Goal: Task Accomplishment & Management: Manage account settings

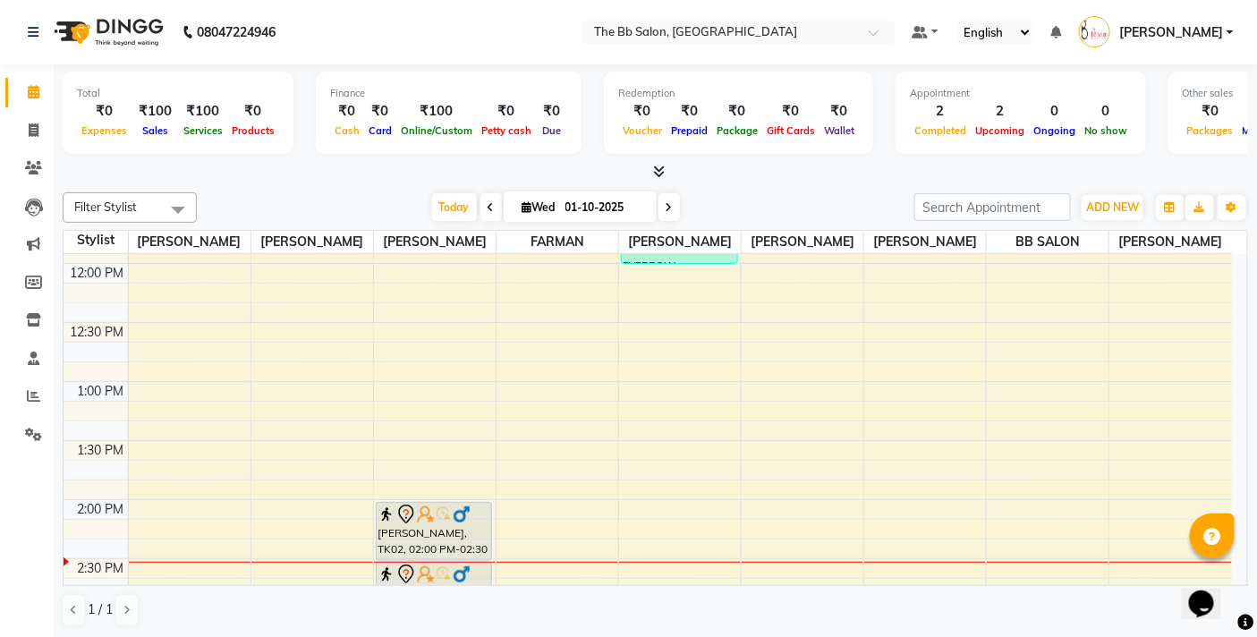
scroll to position [397, 0]
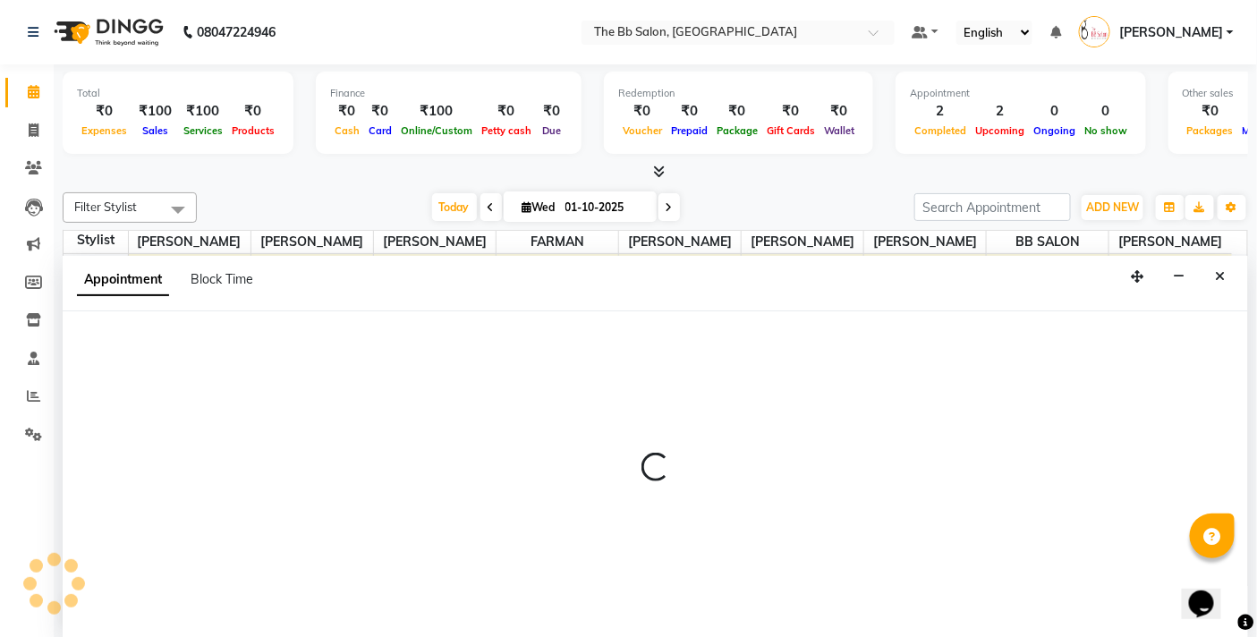
scroll to position [1, 0]
select select "83658"
select select "tentative"
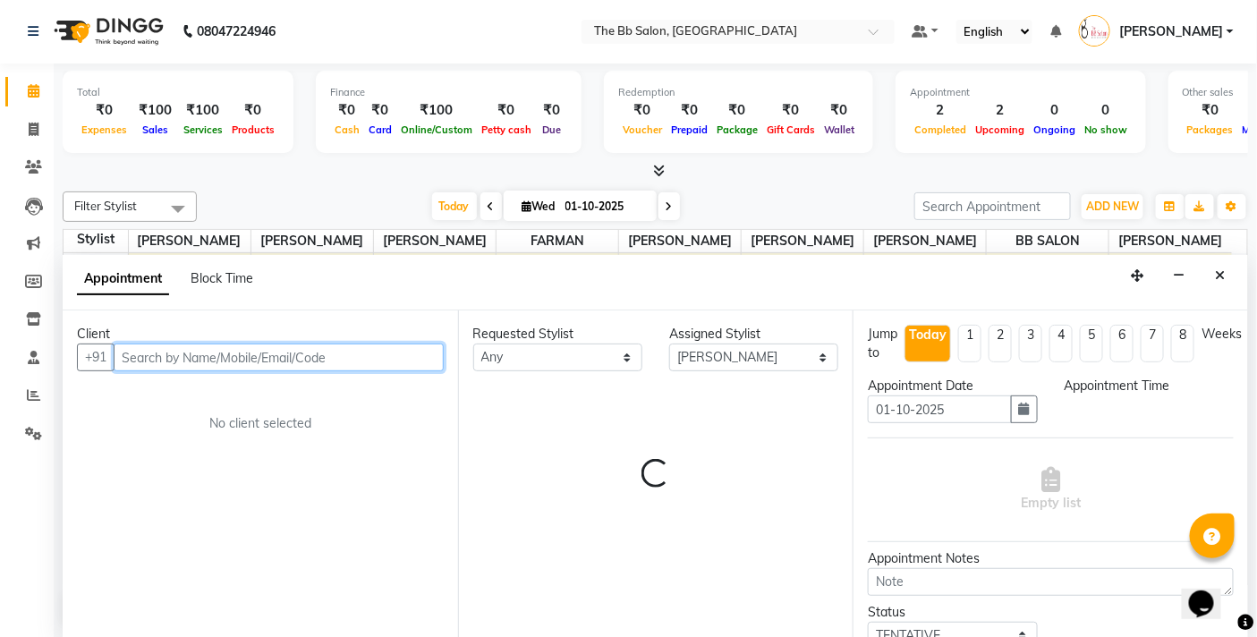
select select "840"
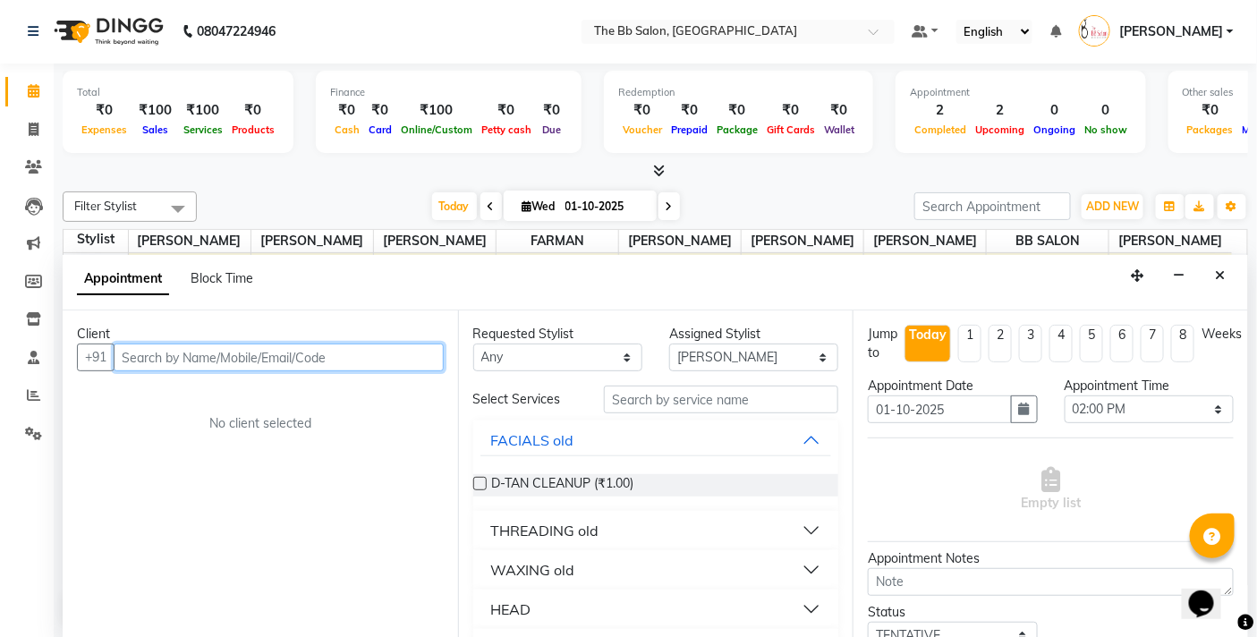
click at [247, 361] on input "text" at bounding box center [279, 358] width 330 height 28
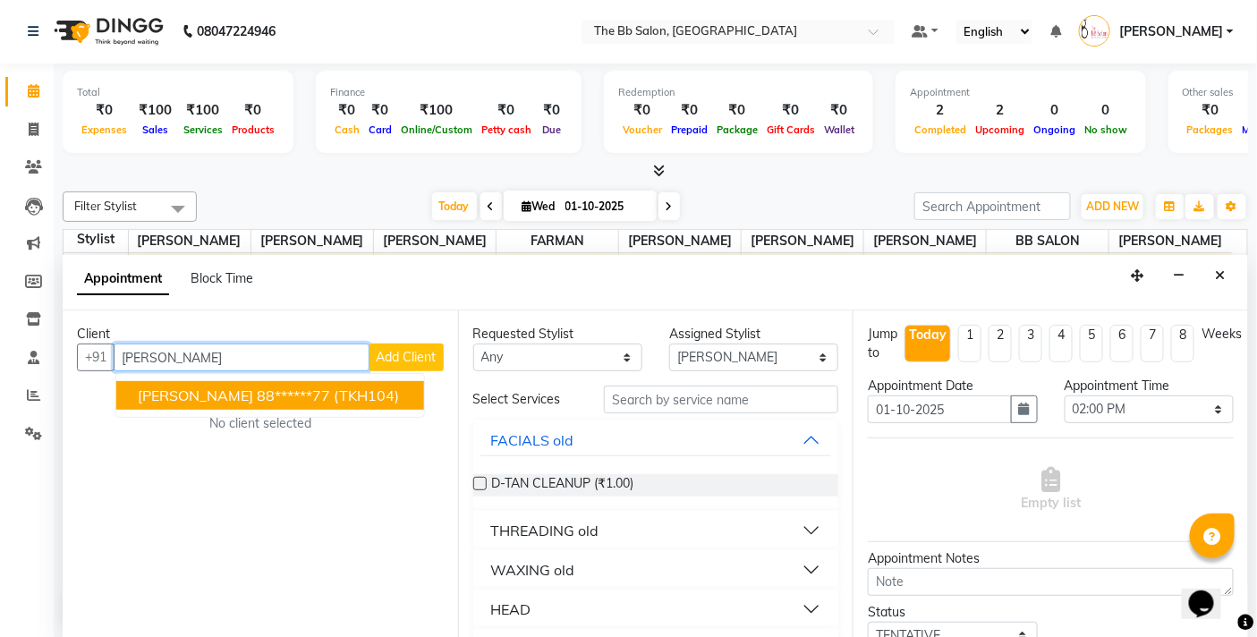
click at [236, 390] on span "[PERSON_NAME]" at bounding box center [195, 395] width 115 height 18
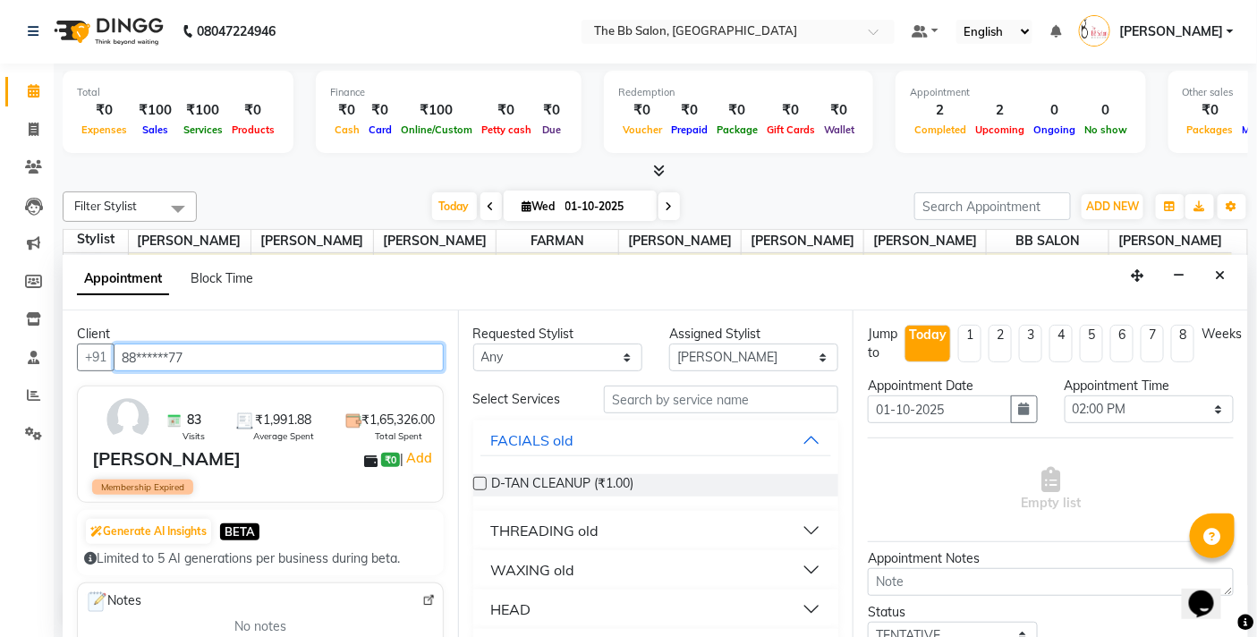
type input "88******77"
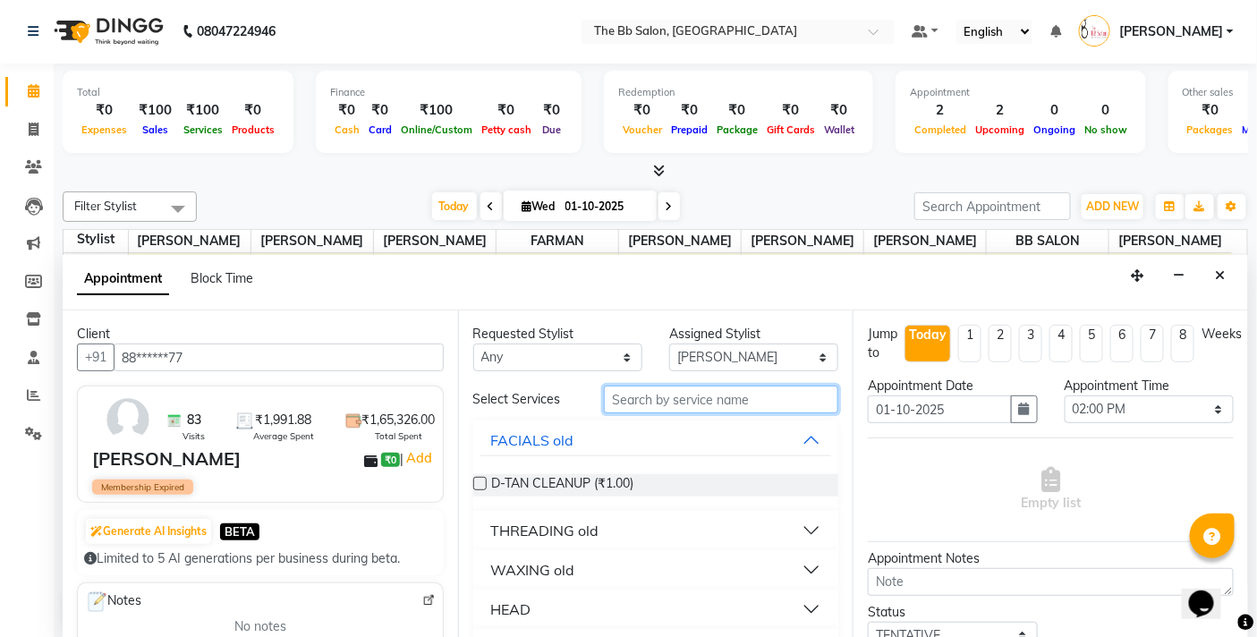
click at [680, 408] on input "text" at bounding box center [721, 400] width 234 height 28
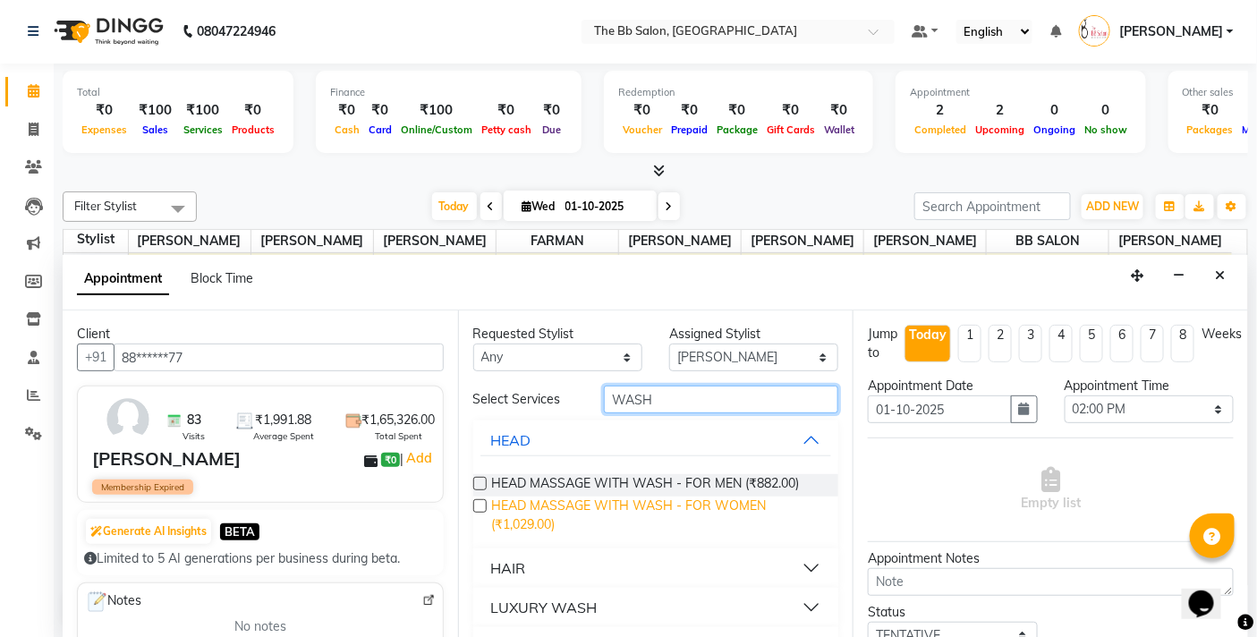
scroll to position [42, 0]
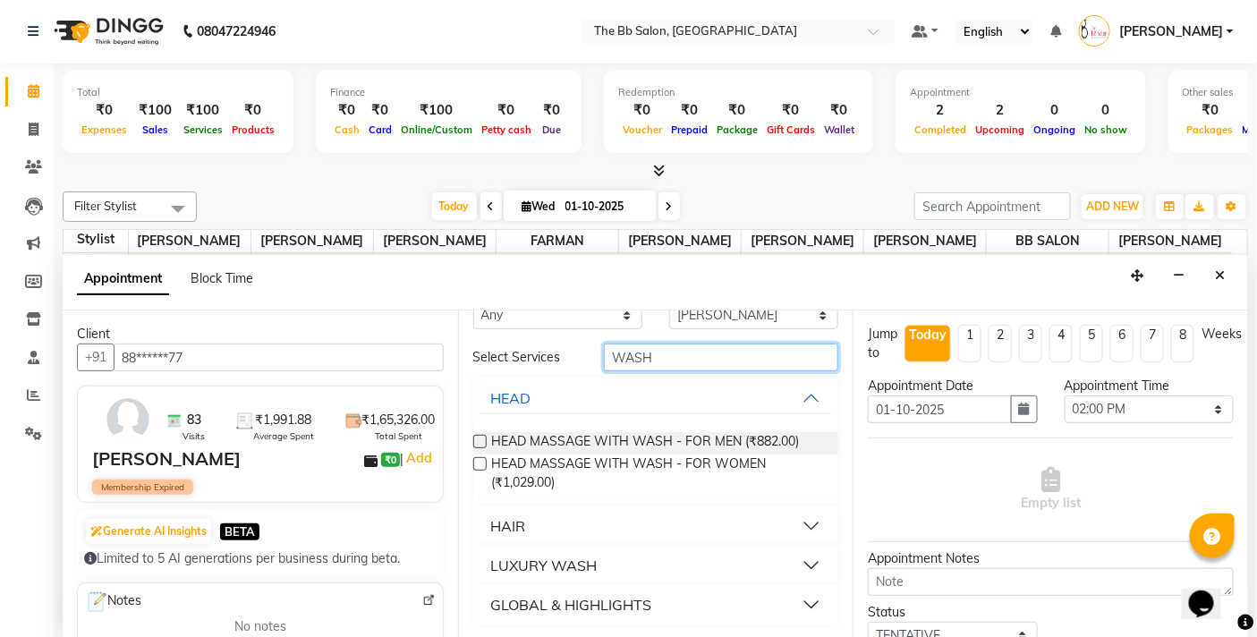
type input "WASH"
click at [561, 520] on button "HAIR" at bounding box center [656, 526] width 352 height 32
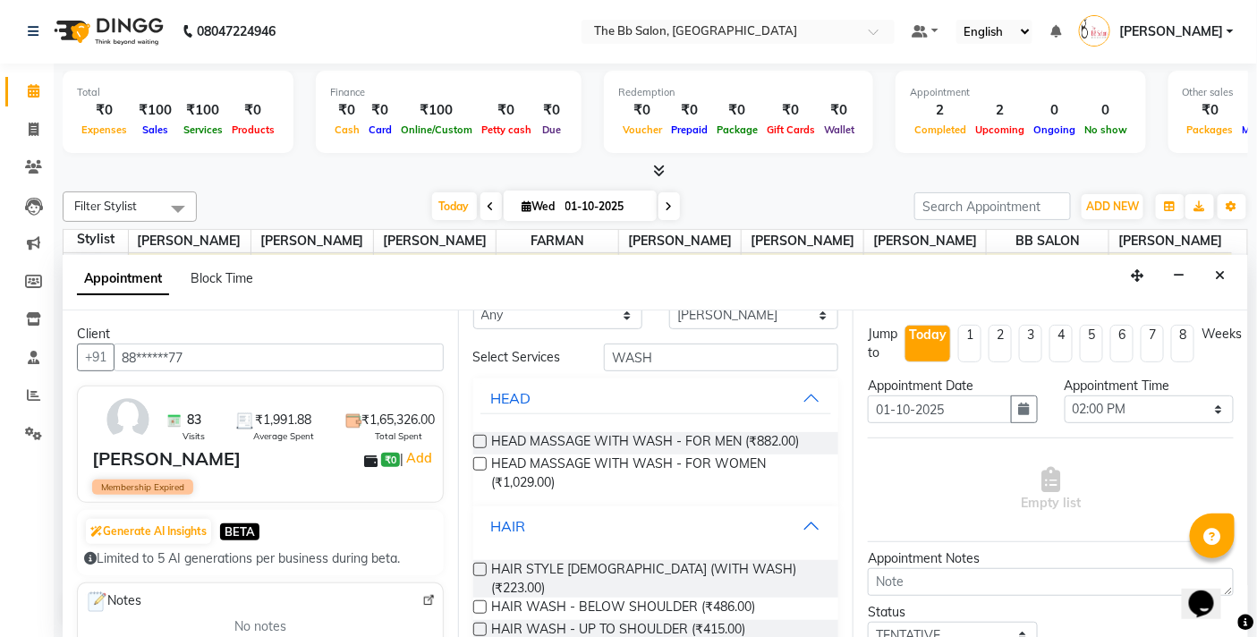
scroll to position [183, 0]
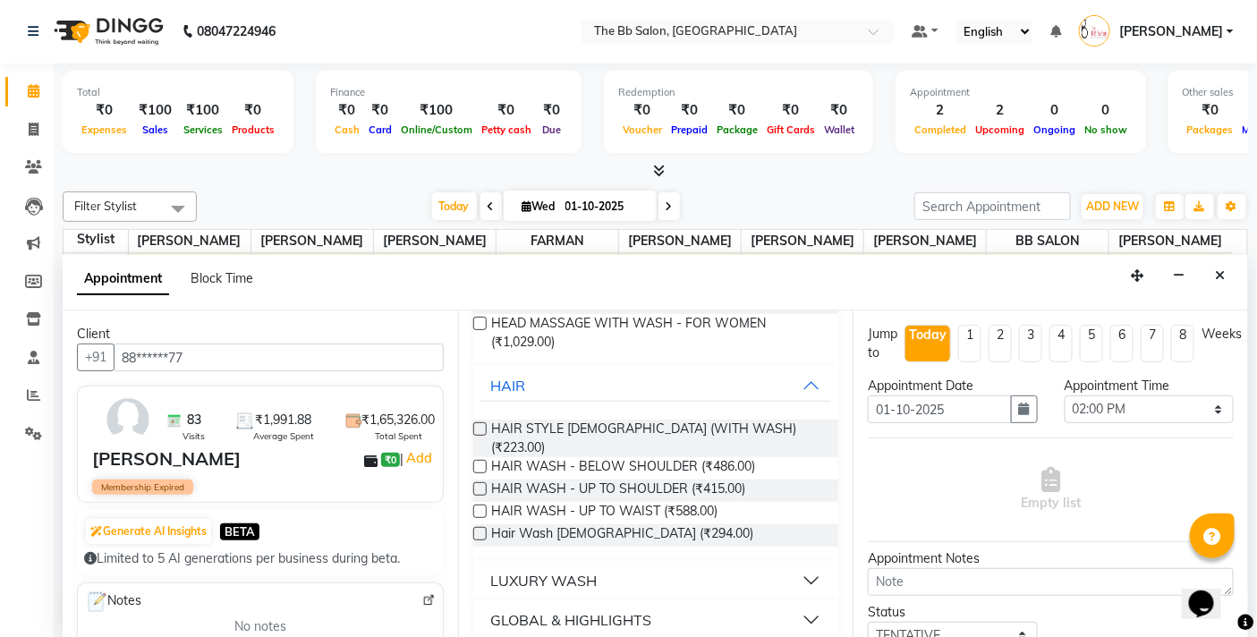
click at [483, 527] on label at bounding box center [479, 533] width 13 height 13
click at [483, 530] on input "checkbox" at bounding box center [479, 536] width 12 height 12
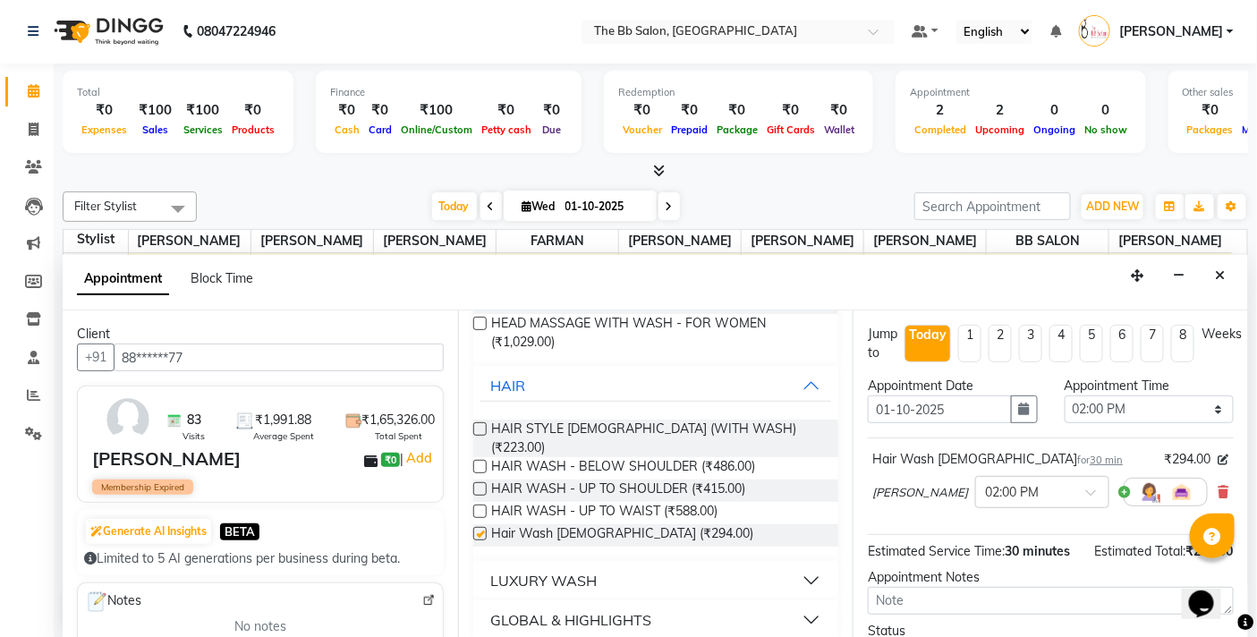
checkbox input "false"
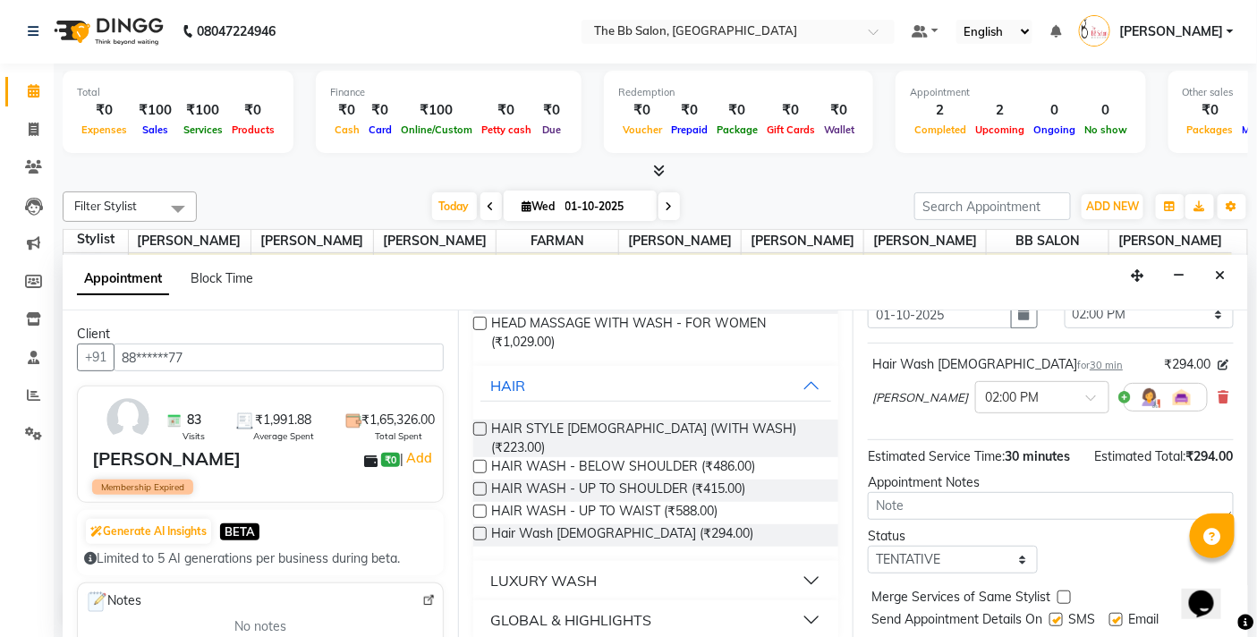
scroll to position [162, 0]
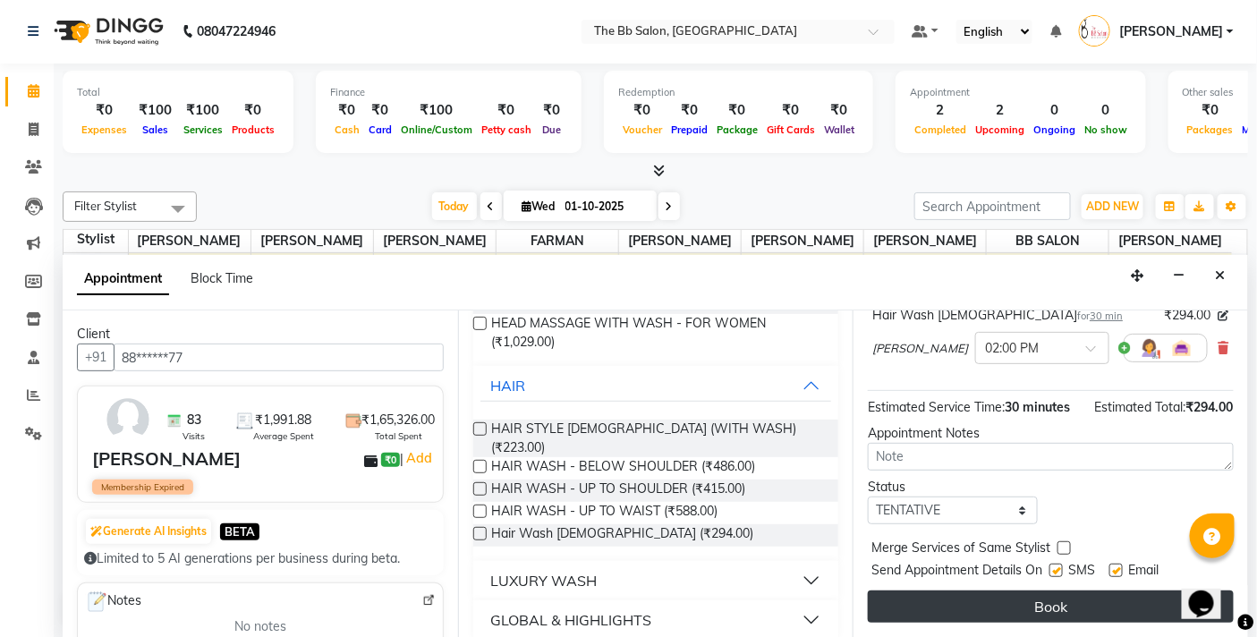
click at [1014, 604] on button "Book" at bounding box center [1051, 606] width 366 height 32
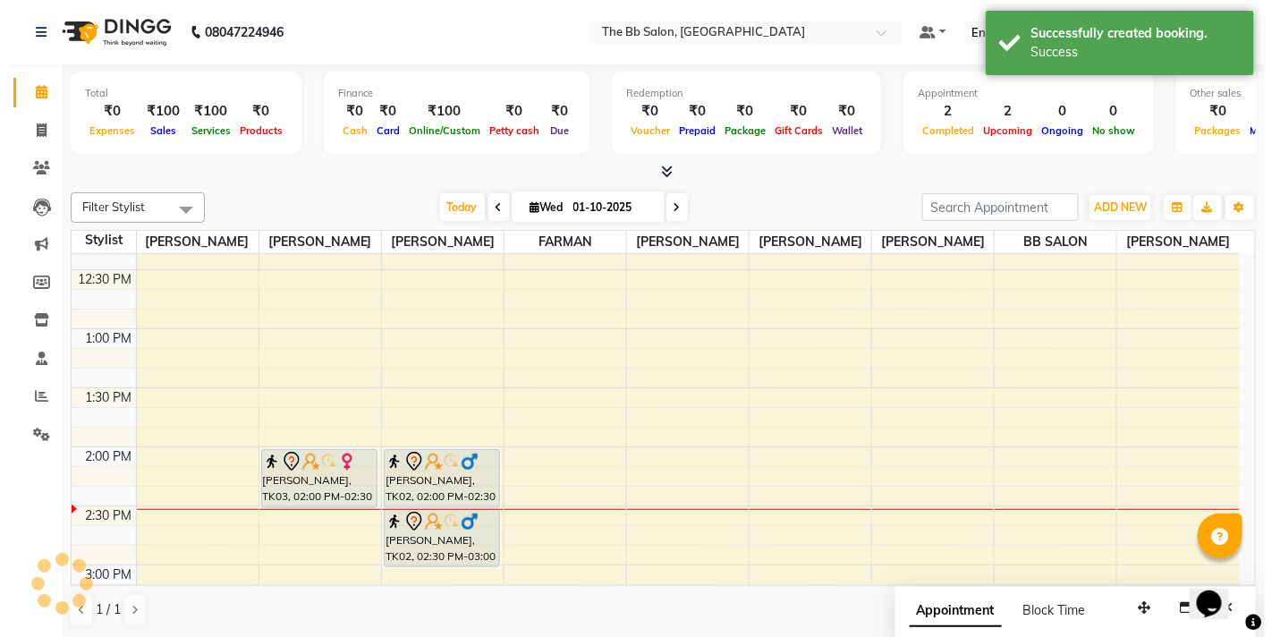
scroll to position [1, 0]
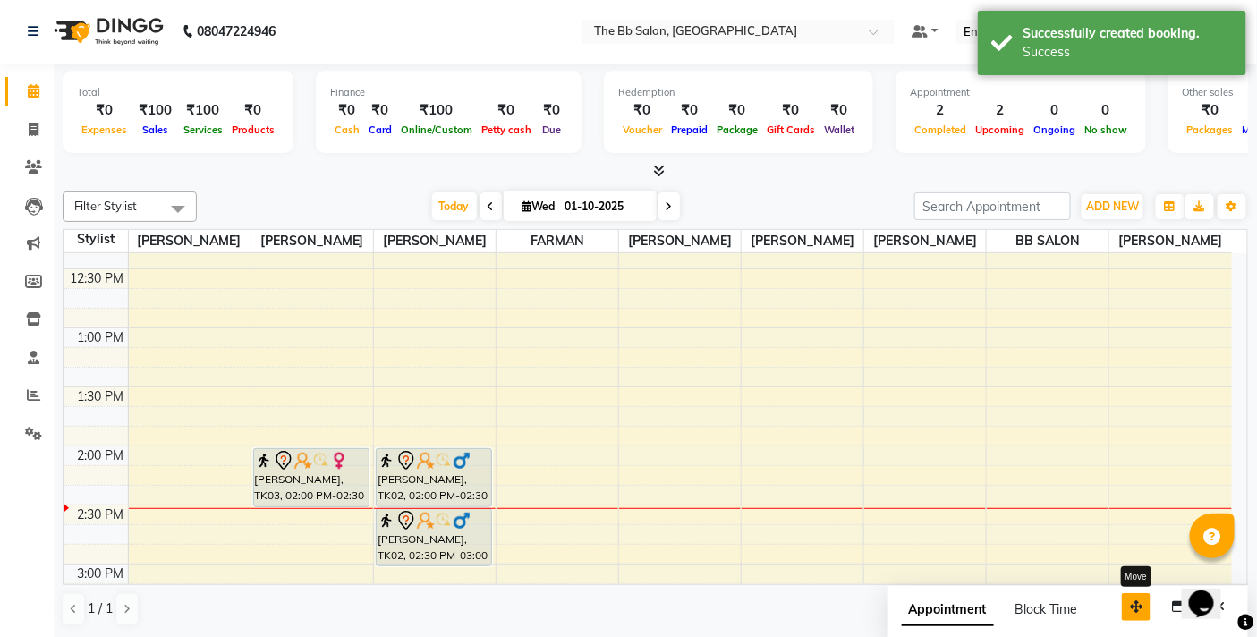
drag, startPoint x: 1136, startPoint y: 611, endPoint x: 1033, endPoint y: 599, distance: 103.5
click at [1130, 603] on icon "button" at bounding box center [1136, 606] width 13 height 13
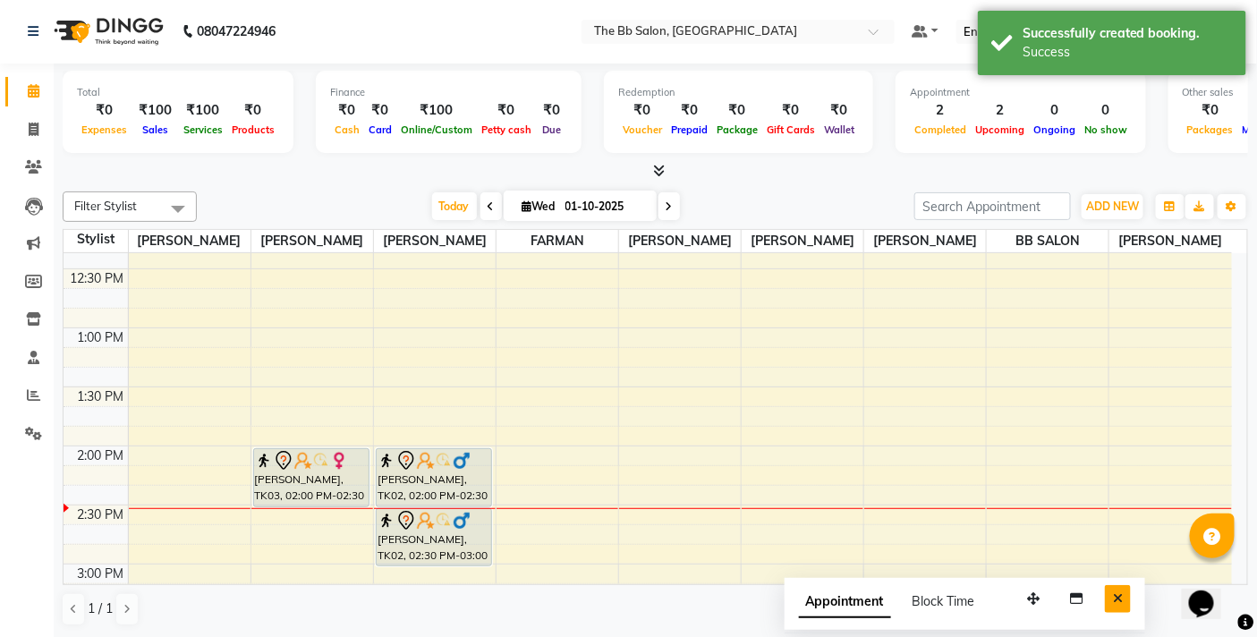
click at [1112, 594] on button "Close" at bounding box center [1118, 599] width 26 height 28
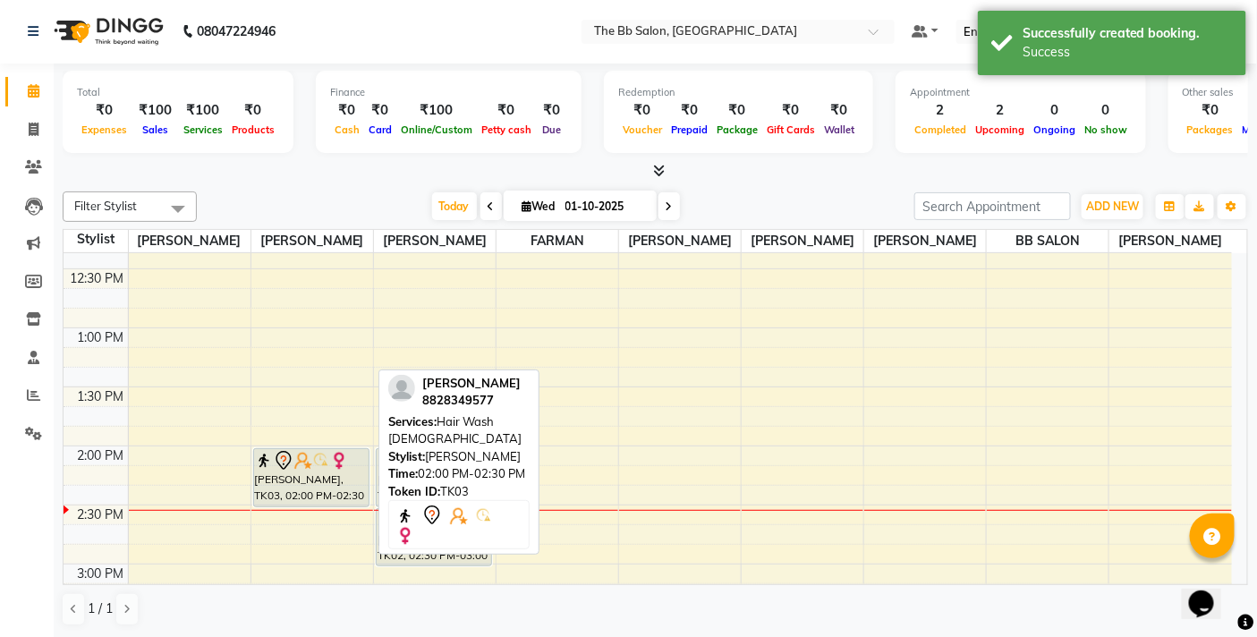
click at [325, 478] on div "[PERSON_NAME], TK03, 02:00 PM-02:30 PM, Hair Wash [DEMOGRAPHIC_DATA]" at bounding box center [311, 477] width 115 height 57
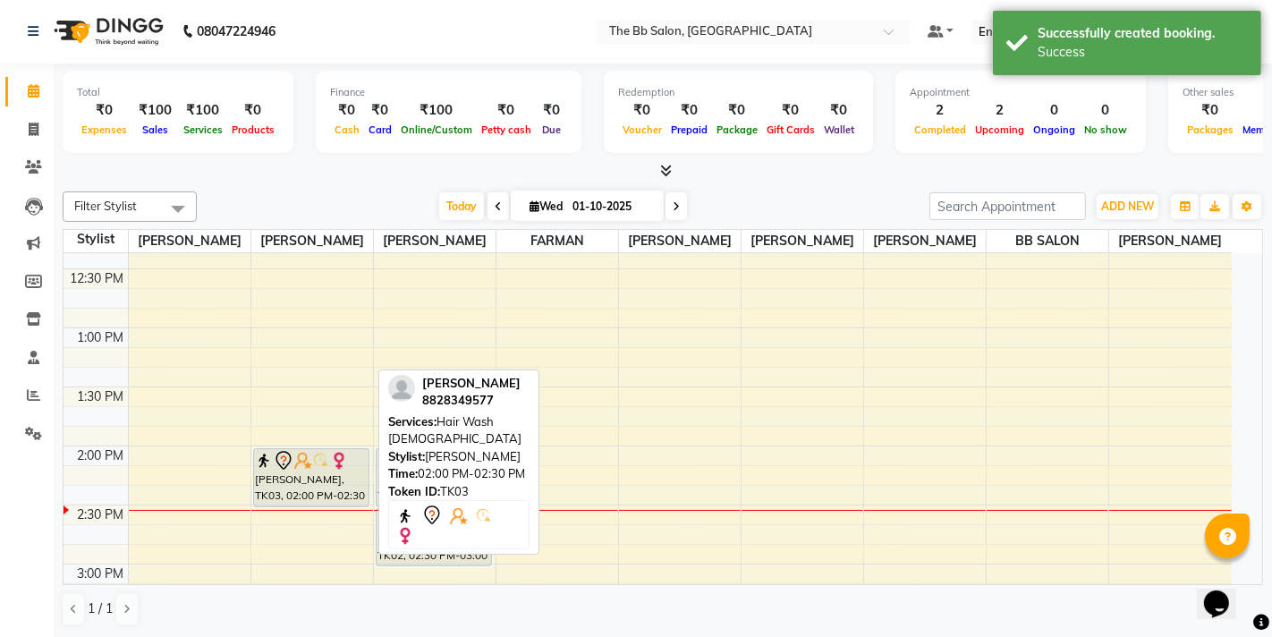
select select "7"
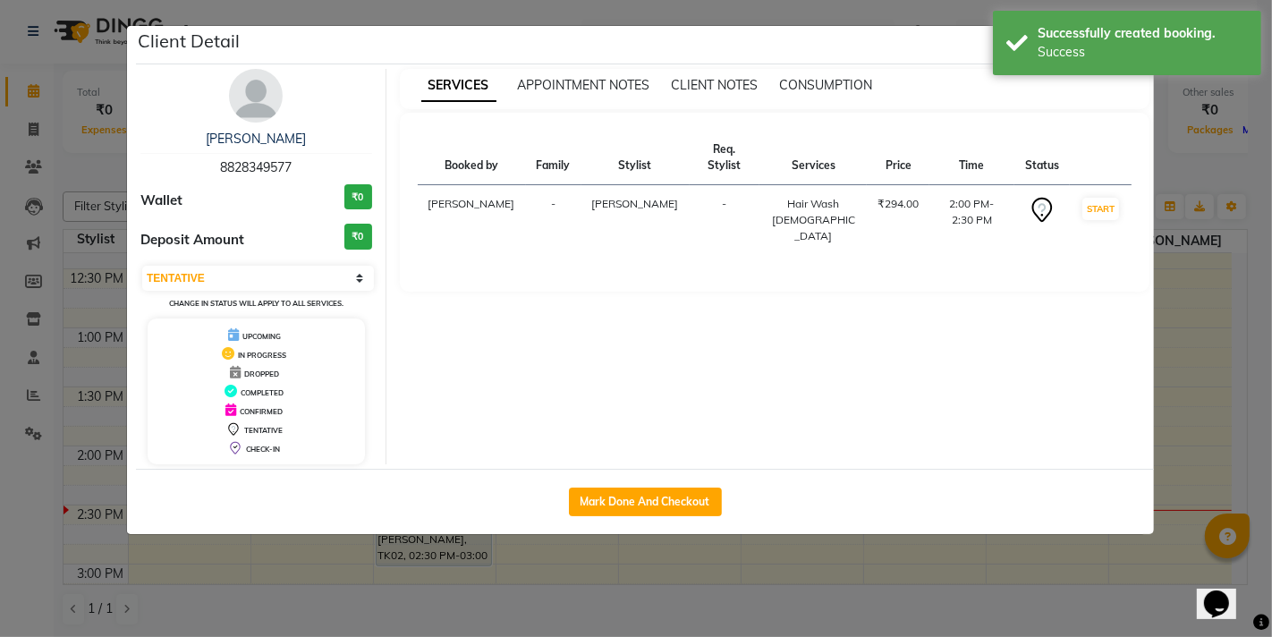
click at [680, 480] on div "Mark Done And Checkout" at bounding box center [645, 501] width 1018 height 65
click at [677, 505] on button "Mark Done And Checkout" at bounding box center [645, 502] width 153 height 29
select select "service"
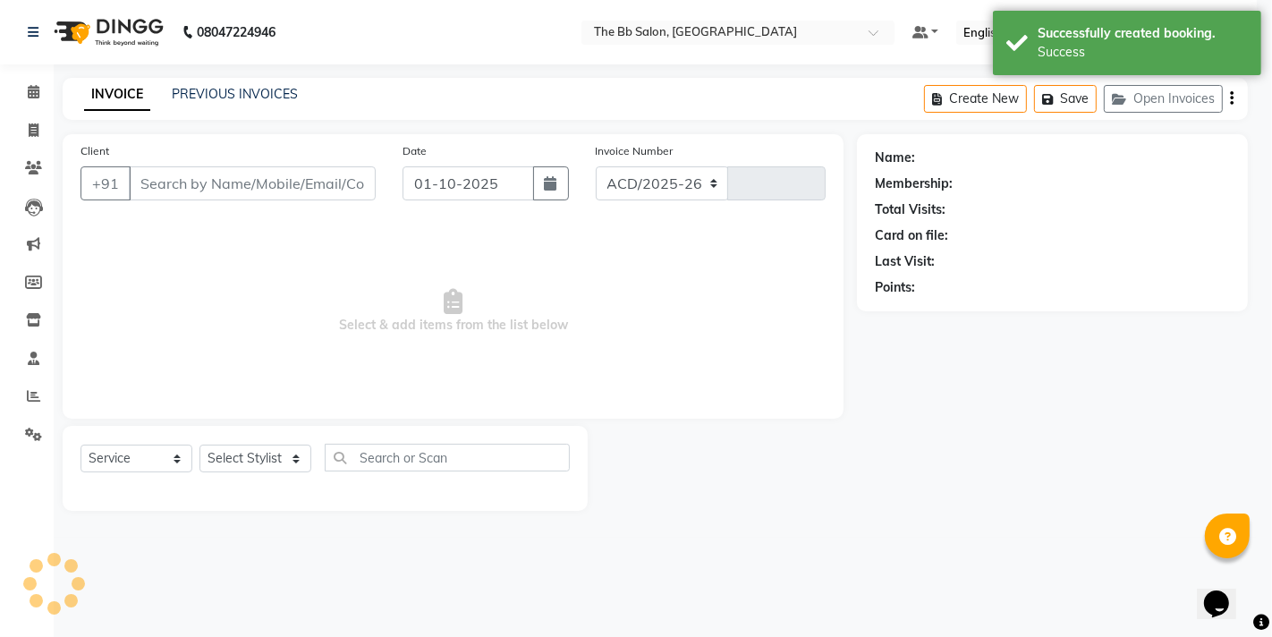
select select "6231"
type input "3994"
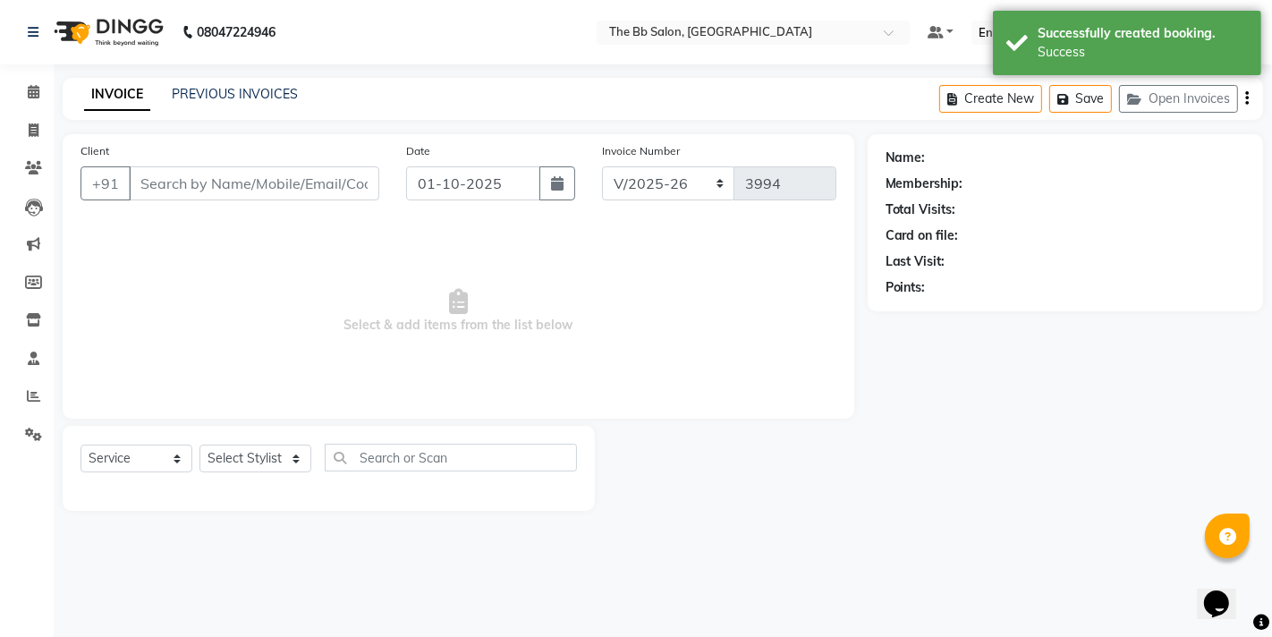
type input "88******77"
select select "83658"
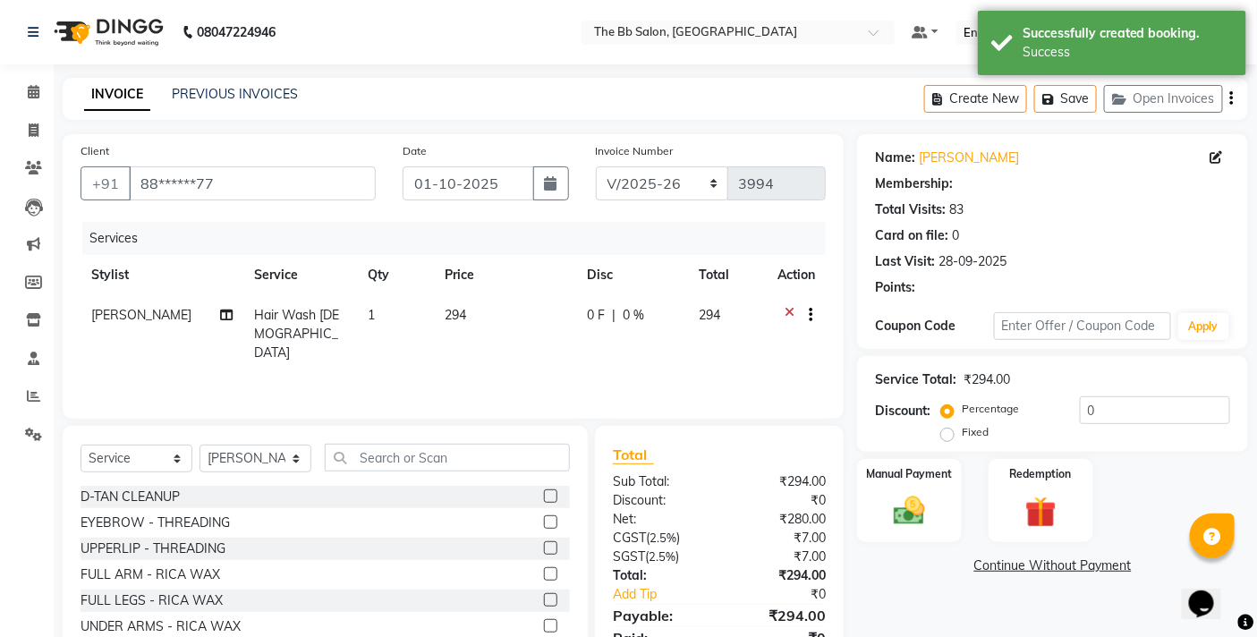
select select "1: Object"
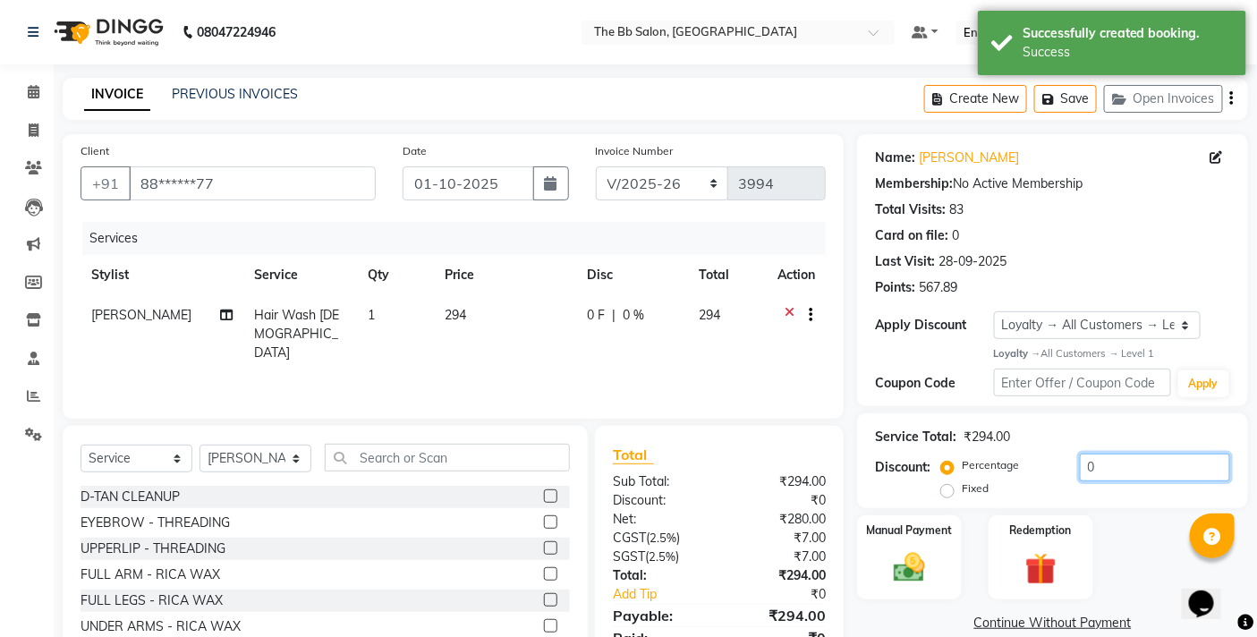
click at [1084, 476] on input "0" at bounding box center [1155, 468] width 150 height 28
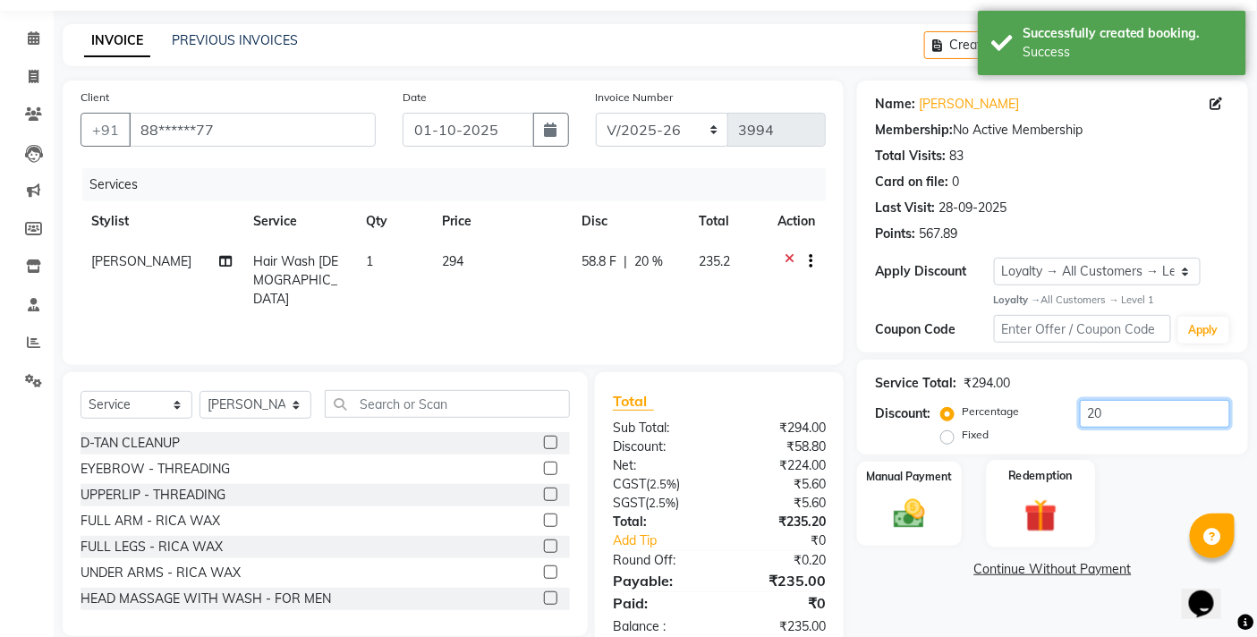
scroll to position [97, 0]
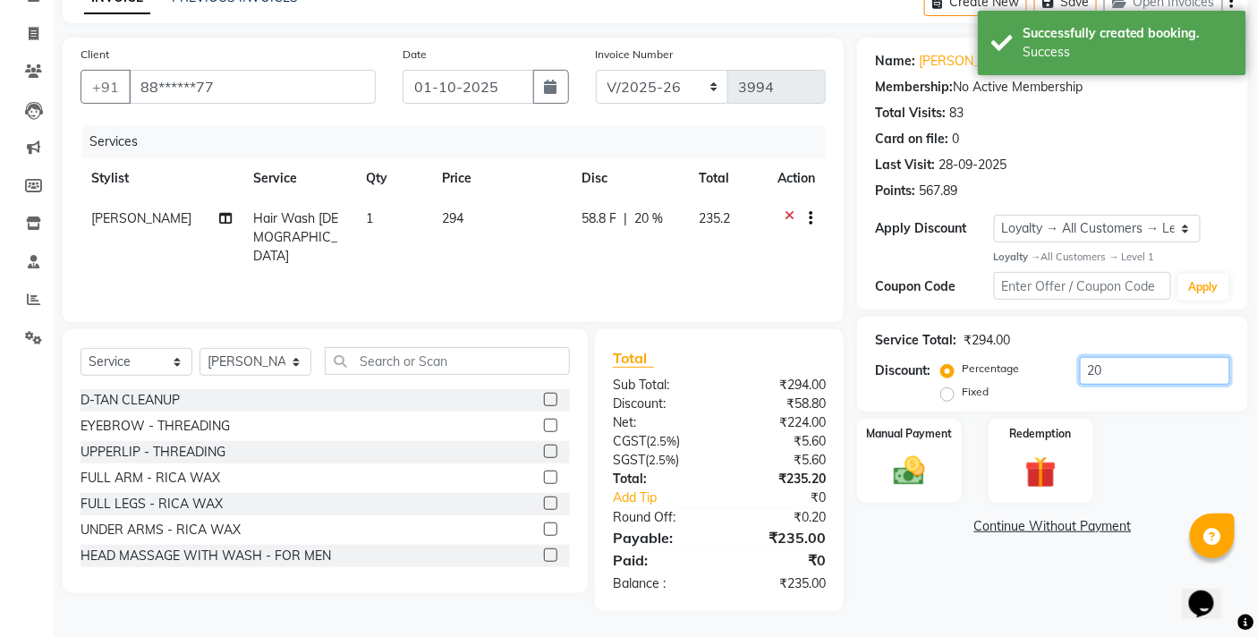
click at [1104, 365] on input "20" at bounding box center [1155, 371] width 150 height 28
type input "2"
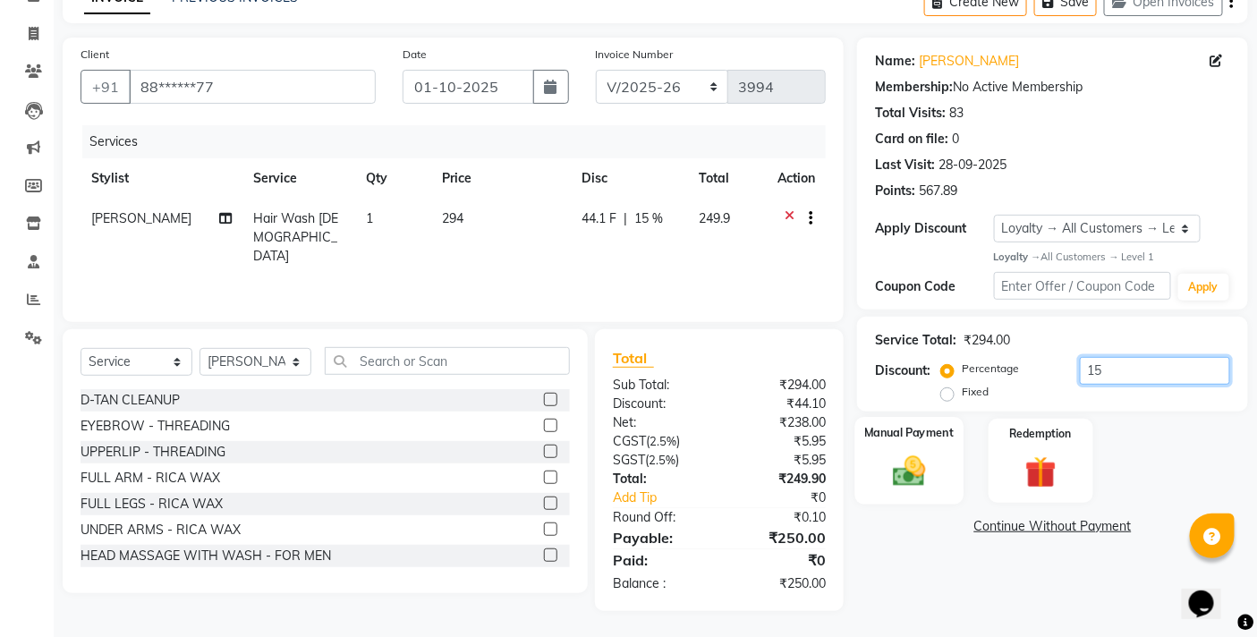
type input "15"
click at [924, 453] on img at bounding box center [910, 472] width 54 height 38
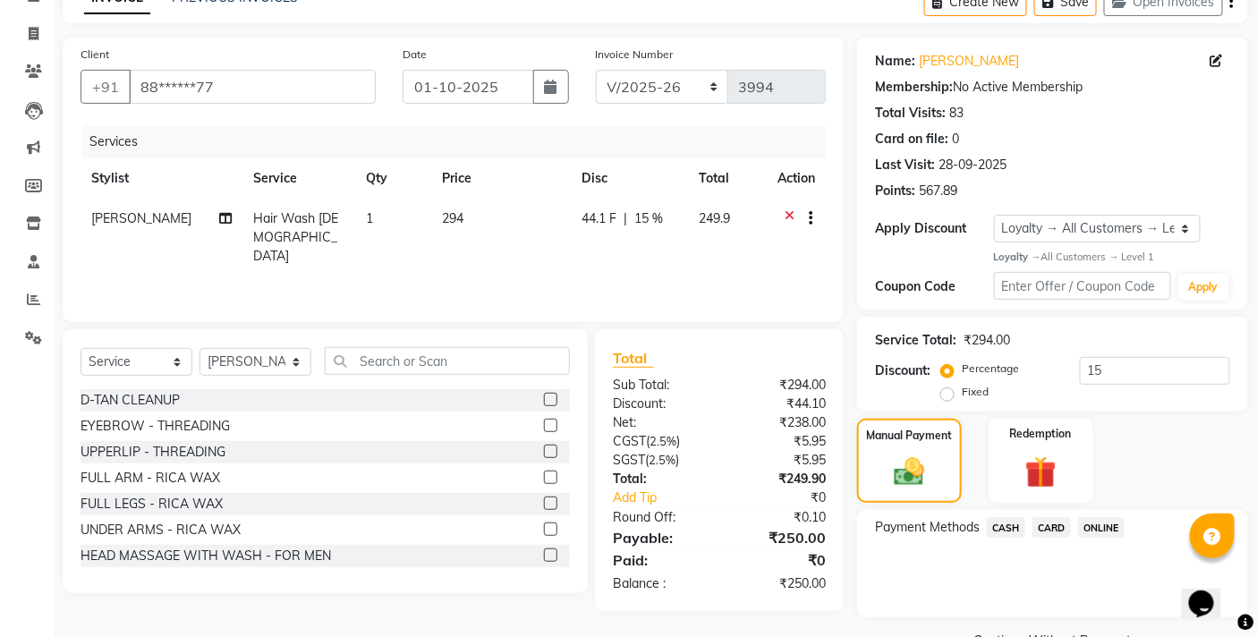
click at [1098, 526] on span "ONLINE" at bounding box center [1101, 527] width 47 height 21
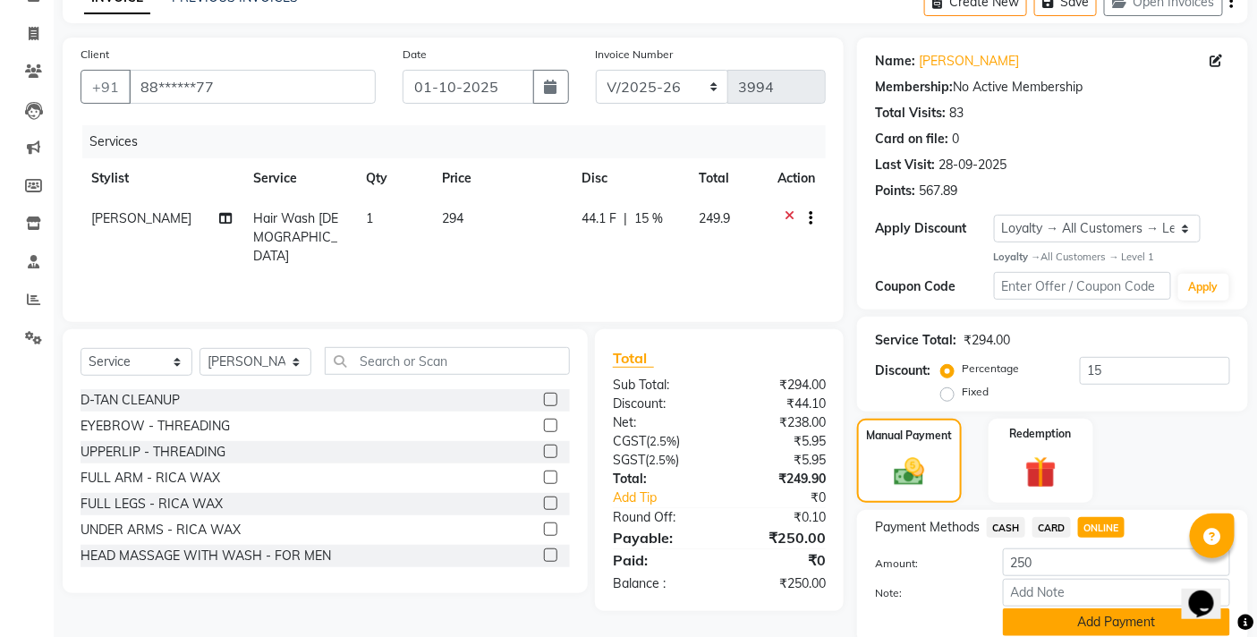
click at [1070, 618] on button "Add Payment" at bounding box center [1116, 622] width 227 height 28
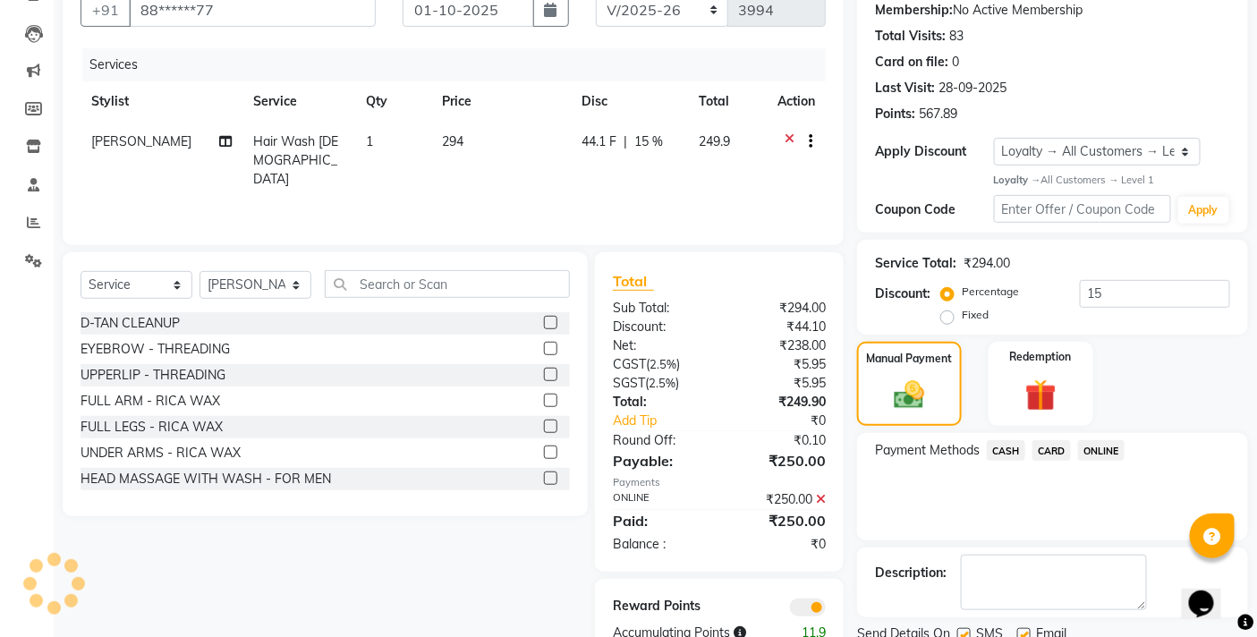
scroll to position [242, 0]
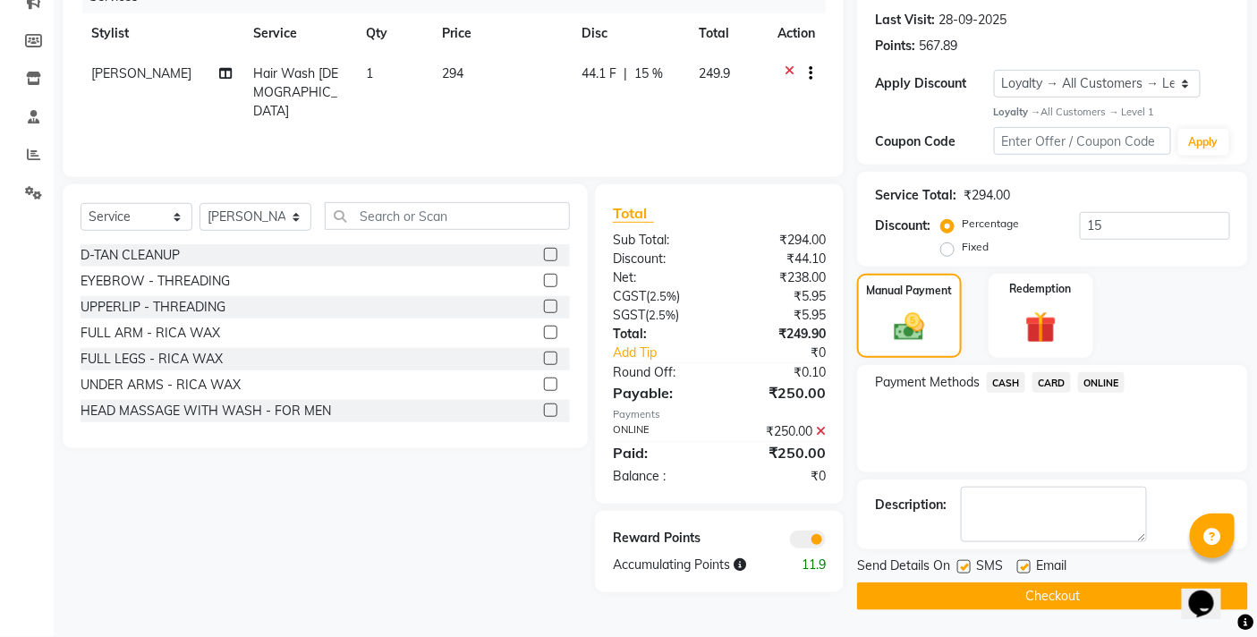
click at [1069, 599] on button "Checkout" at bounding box center [1052, 596] width 391 height 28
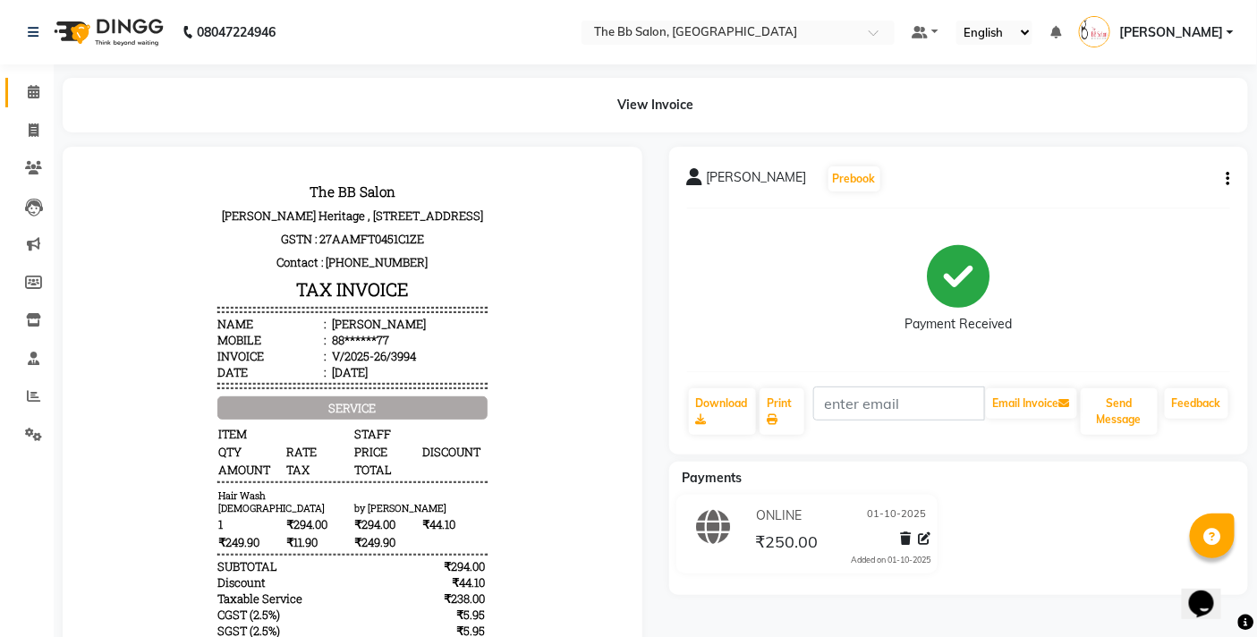
click at [50, 89] on div "View Invoice" at bounding box center [655, 105] width 1212 height 55
click at [38, 90] on icon at bounding box center [34, 91] width 12 height 13
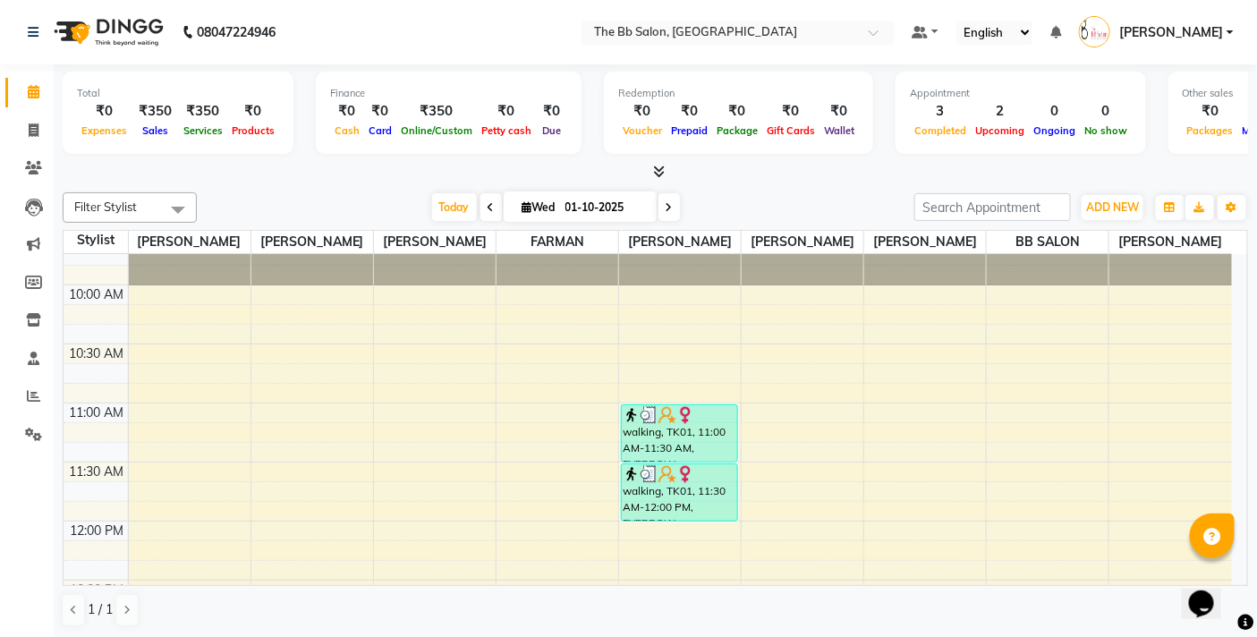
scroll to position [298, 0]
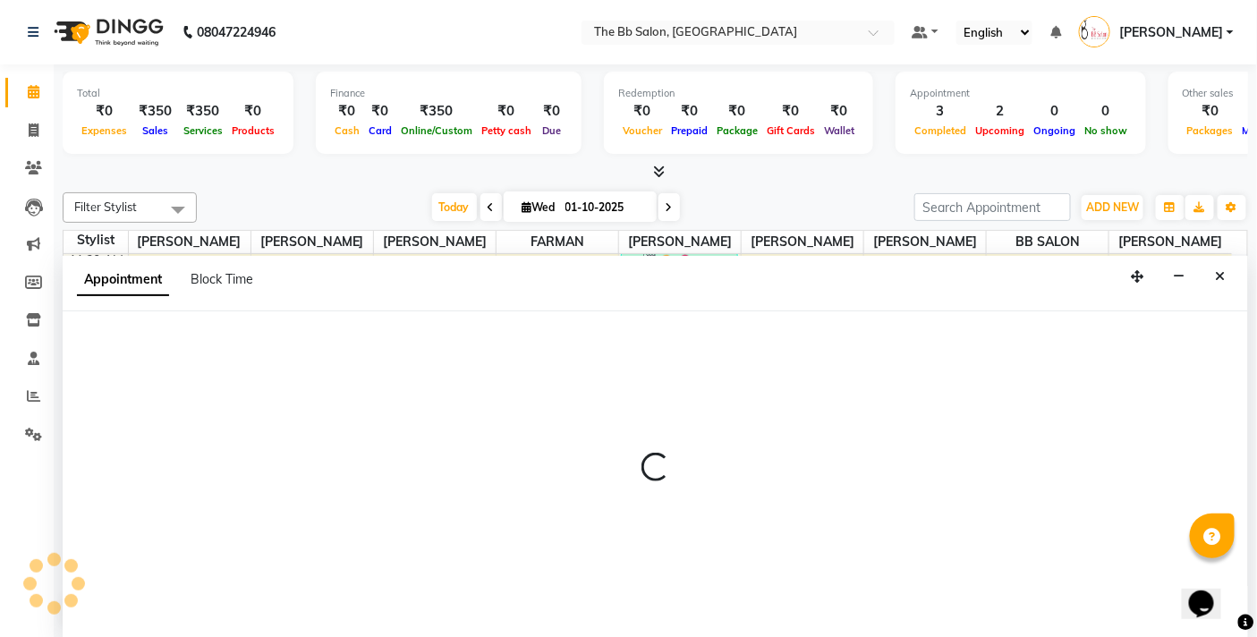
scroll to position [1, 0]
select select "83524"
select select "840"
select select "tentative"
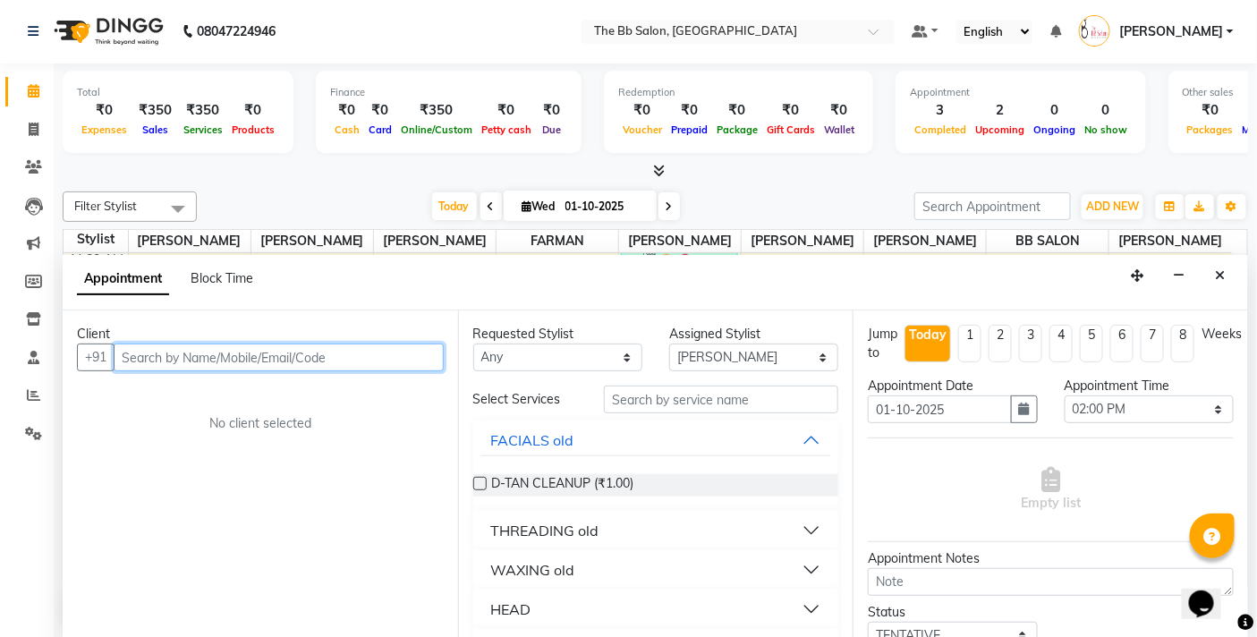
click at [195, 360] on input "text" at bounding box center [279, 358] width 330 height 28
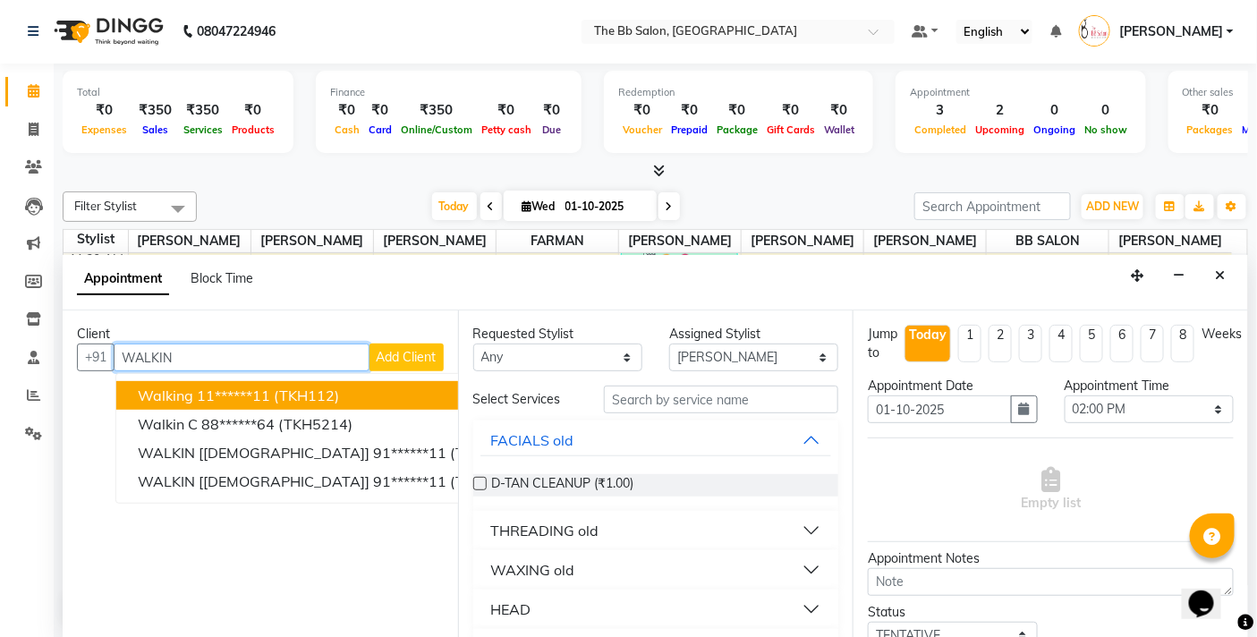
click at [183, 392] on span "walking" at bounding box center [165, 395] width 55 height 18
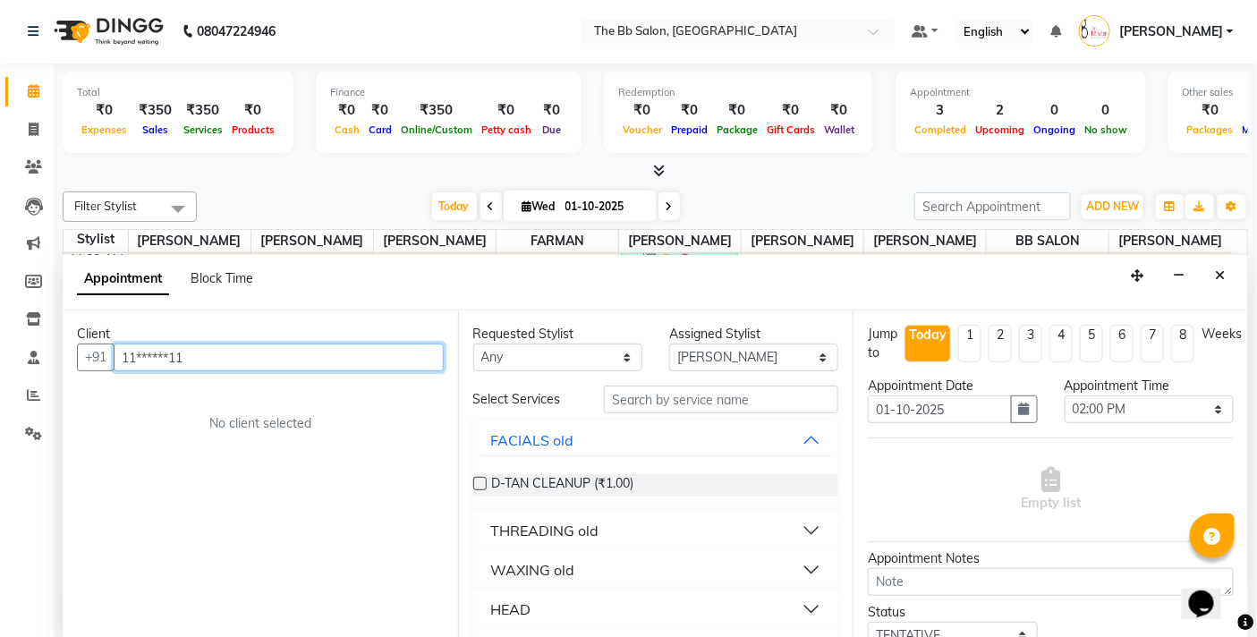
type input "11******11"
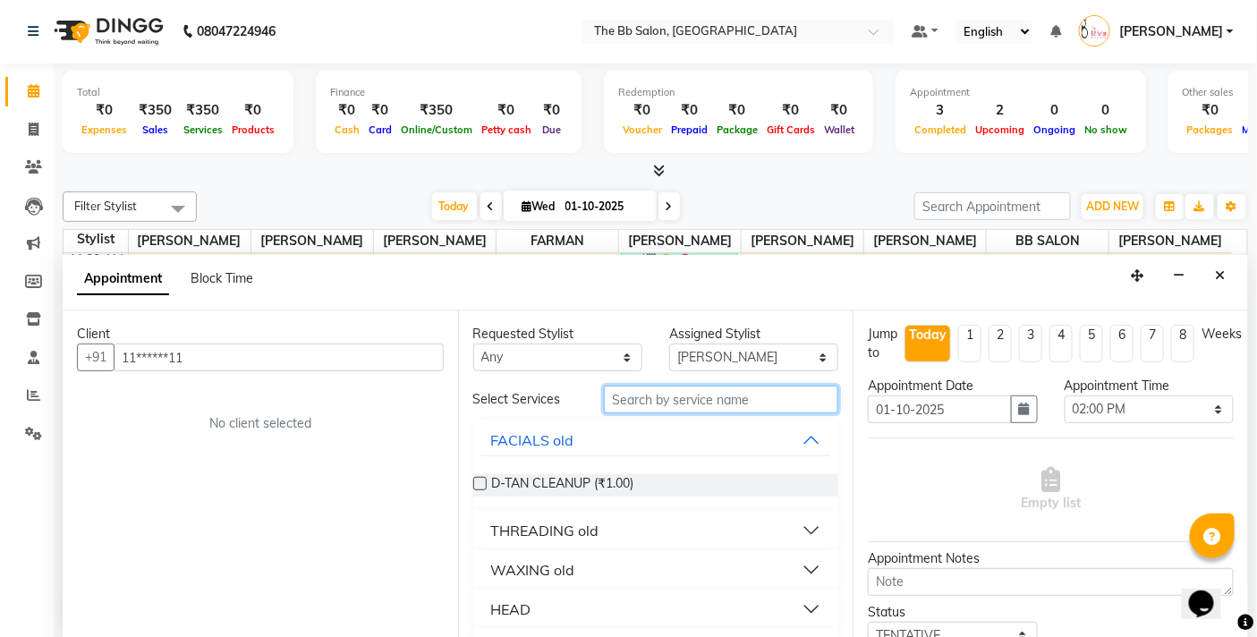
click at [631, 398] on input "text" at bounding box center [721, 400] width 234 height 28
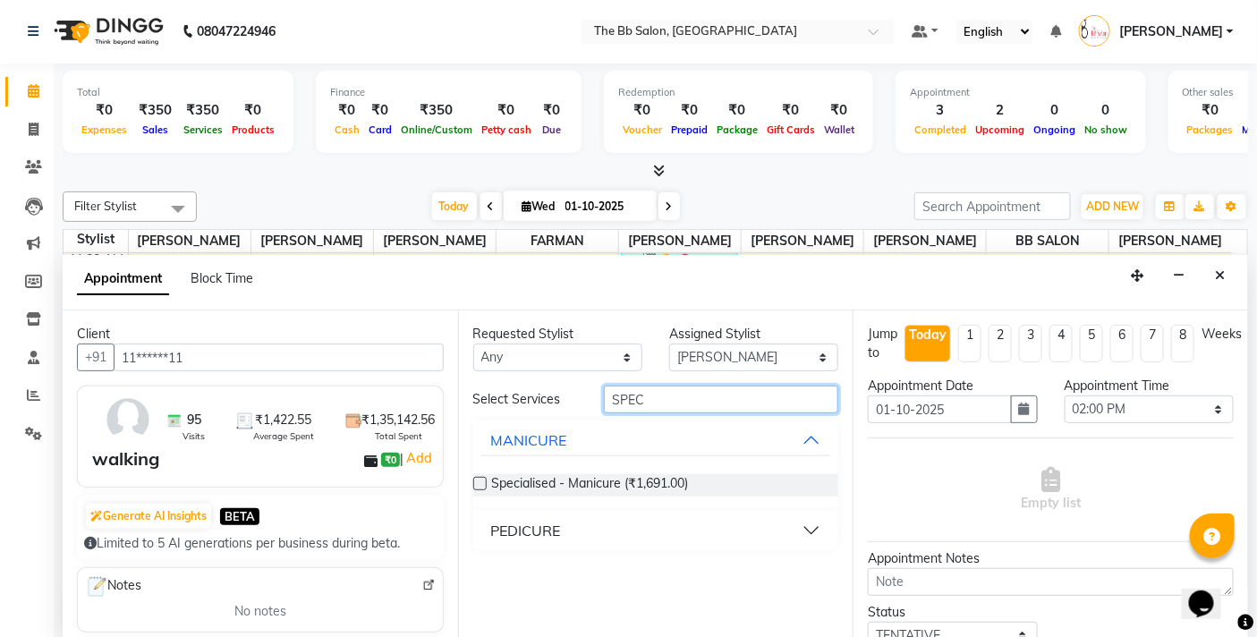
type input "SPEC"
click at [507, 522] on div "PEDICURE" at bounding box center [526, 530] width 70 height 21
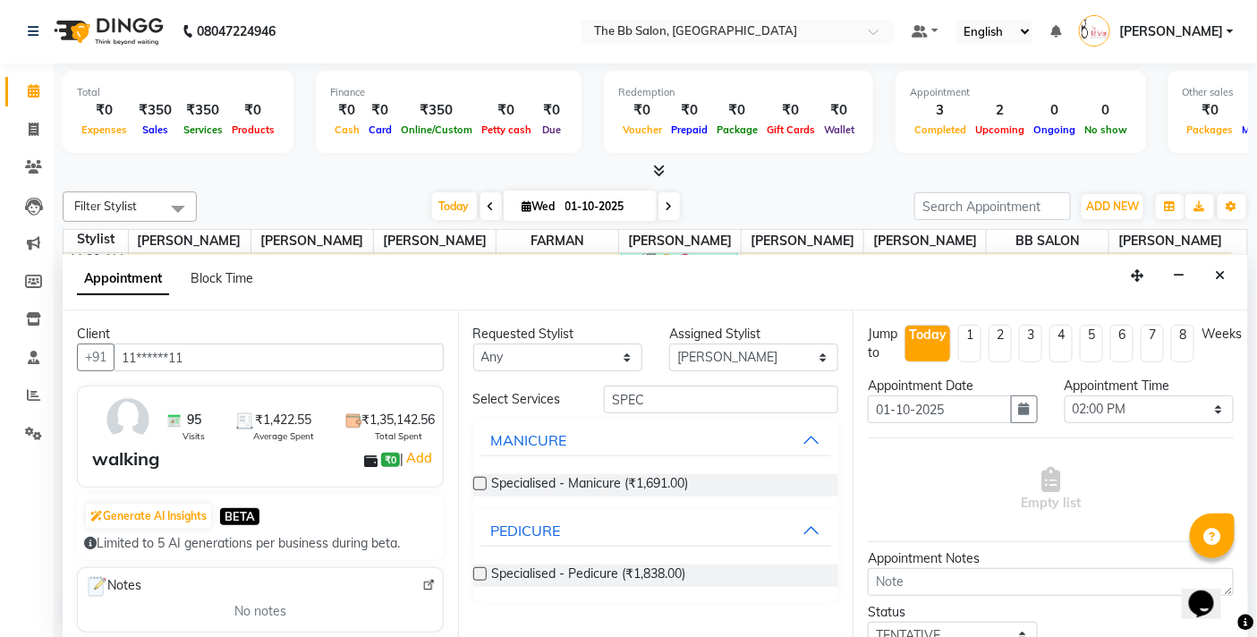
click at [477, 576] on label at bounding box center [479, 573] width 13 height 13
click at [477, 576] on input "checkbox" at bounding box center [479, 576] width 12 height 12
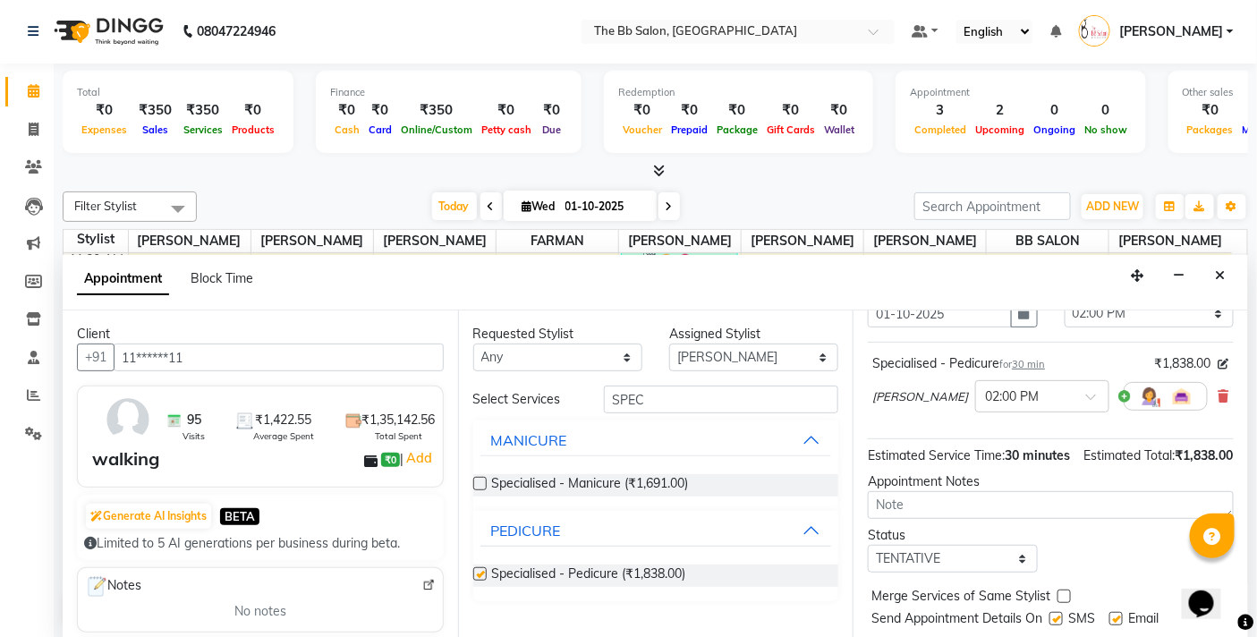
checkbox input "false"
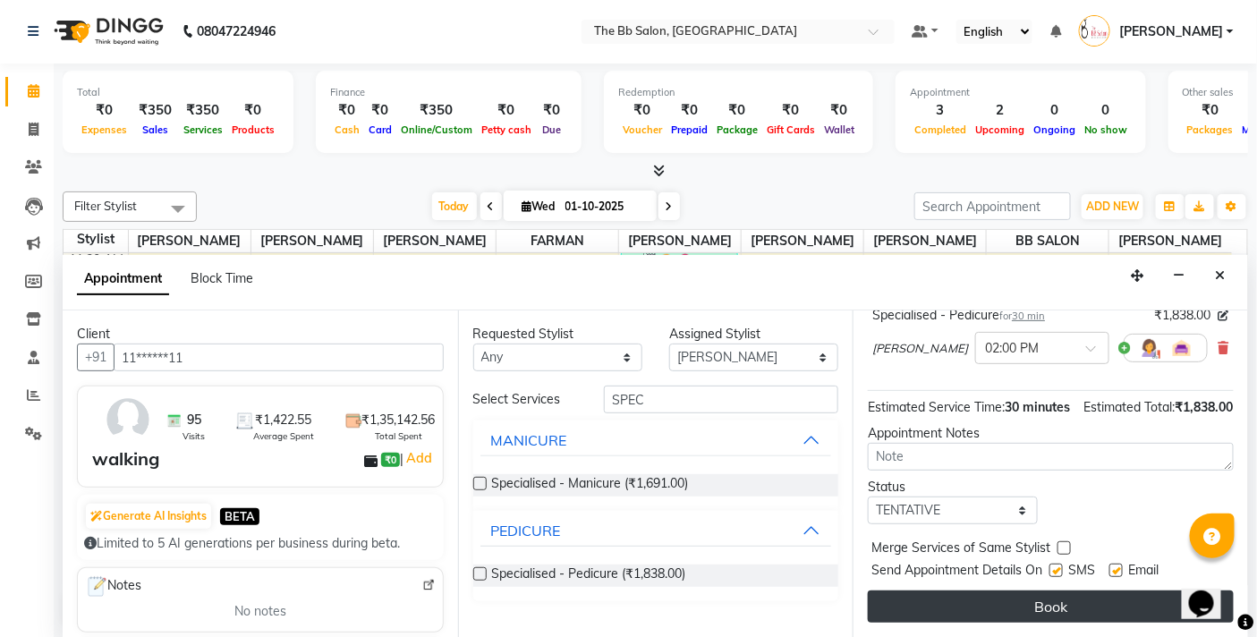
click at [1021, 615] on button "Book" at bounding box center [1051, 606] width 366 height 32
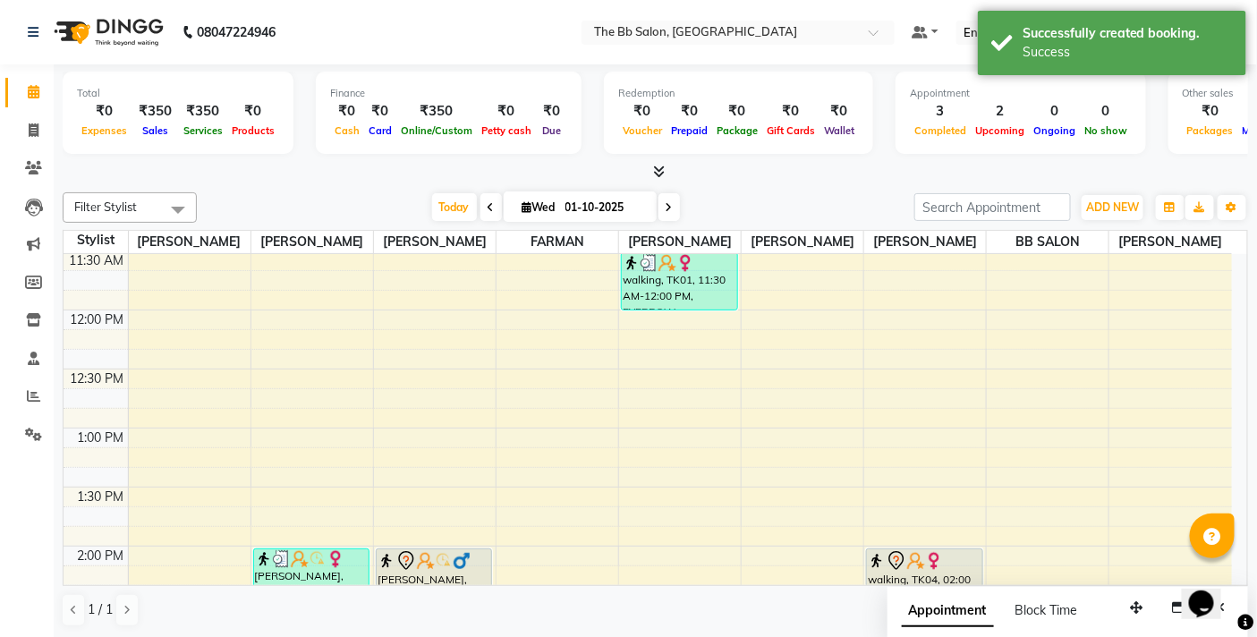
scroll to position [695, 0]
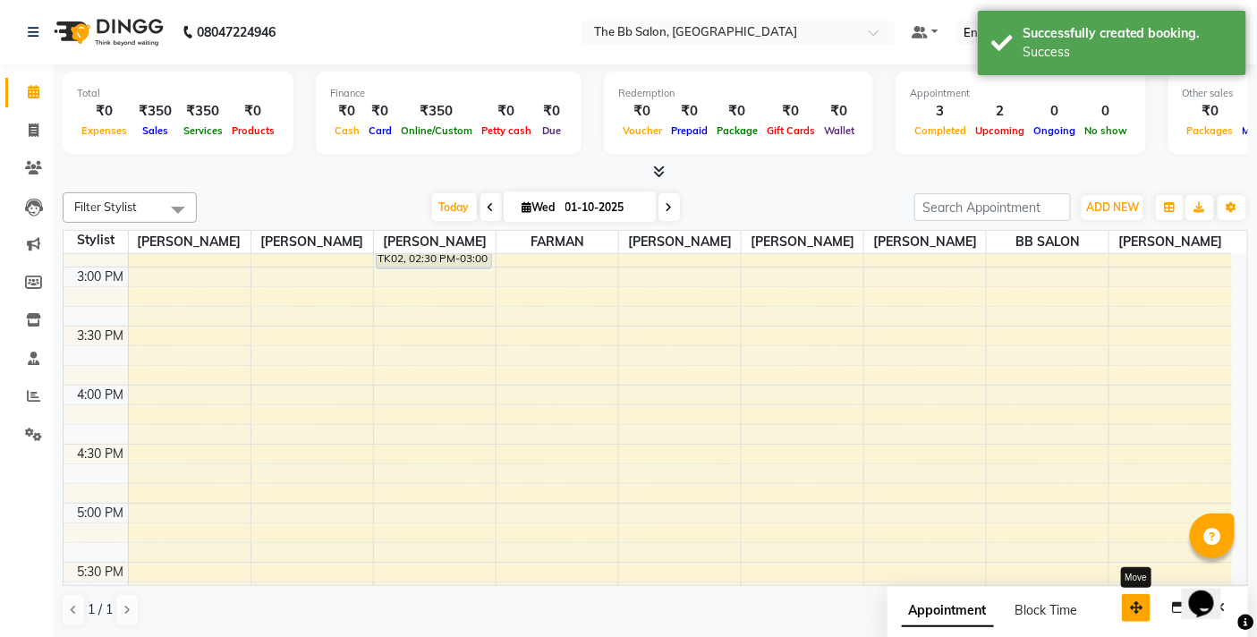
drag, startPoint x: 1138, startPoint y: 612, endPoint x: 978, endPoint y: 598, distance: 160.8
click at [1130, 601] on icon "button" at bounding box center [1136, 607] width 13 height 13
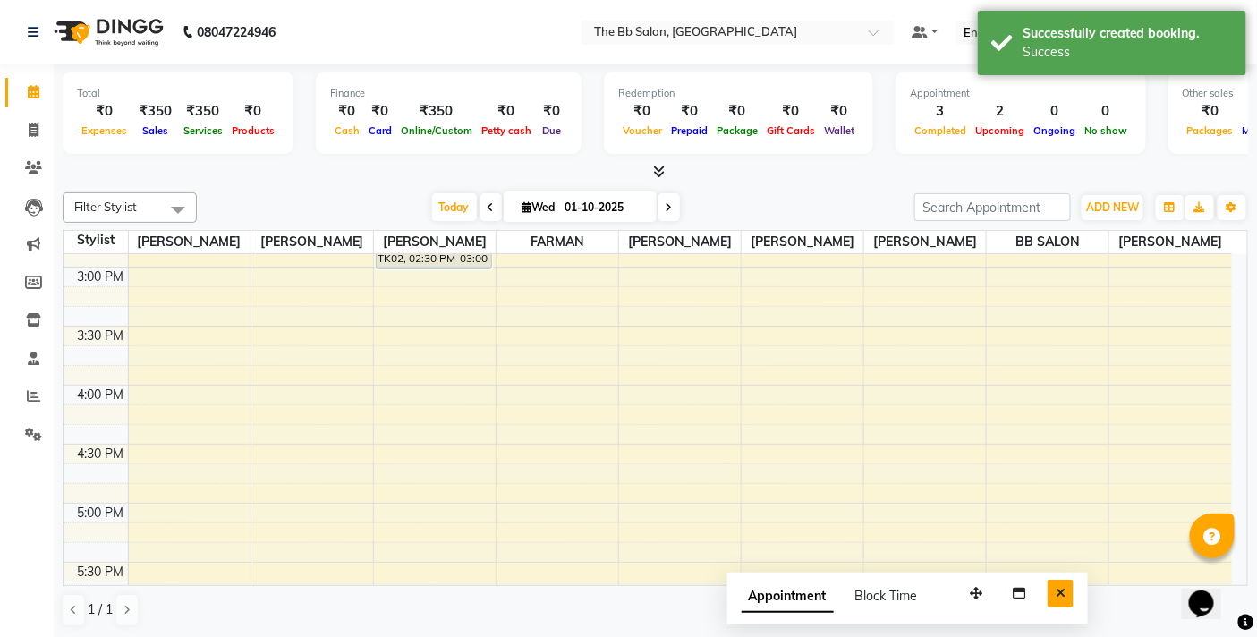
click at [1060, 587] on icon "Close" at bounding box center [1061, 593] width 10 height 13
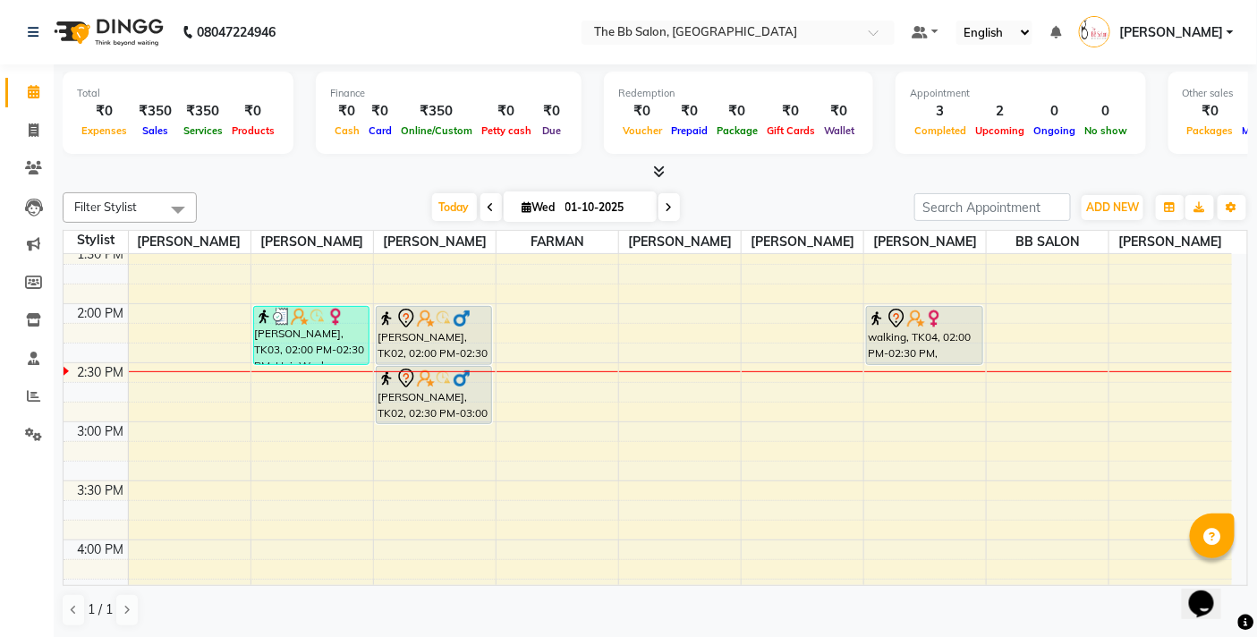
scroll to position [497, 0]
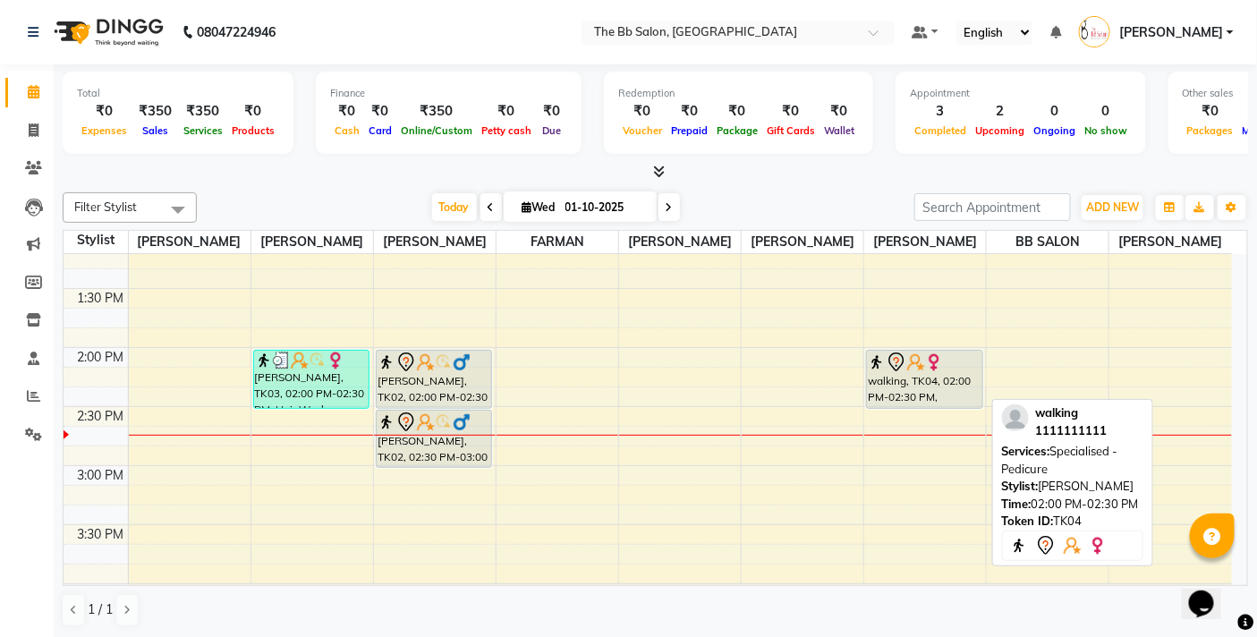
click at [889, 376] on div "walking, TK04, 02:00 PM-02:30 PM, Specialised - Pedicure" at bounding box center [924, 379] width 115 height 57
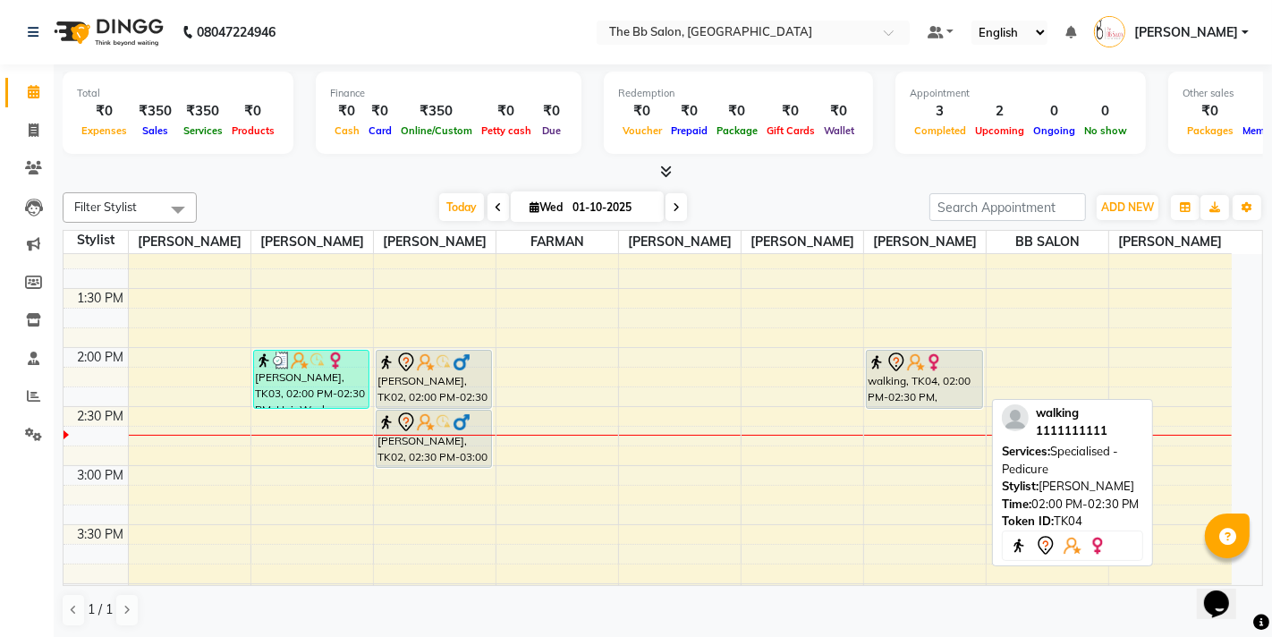
select select "7"
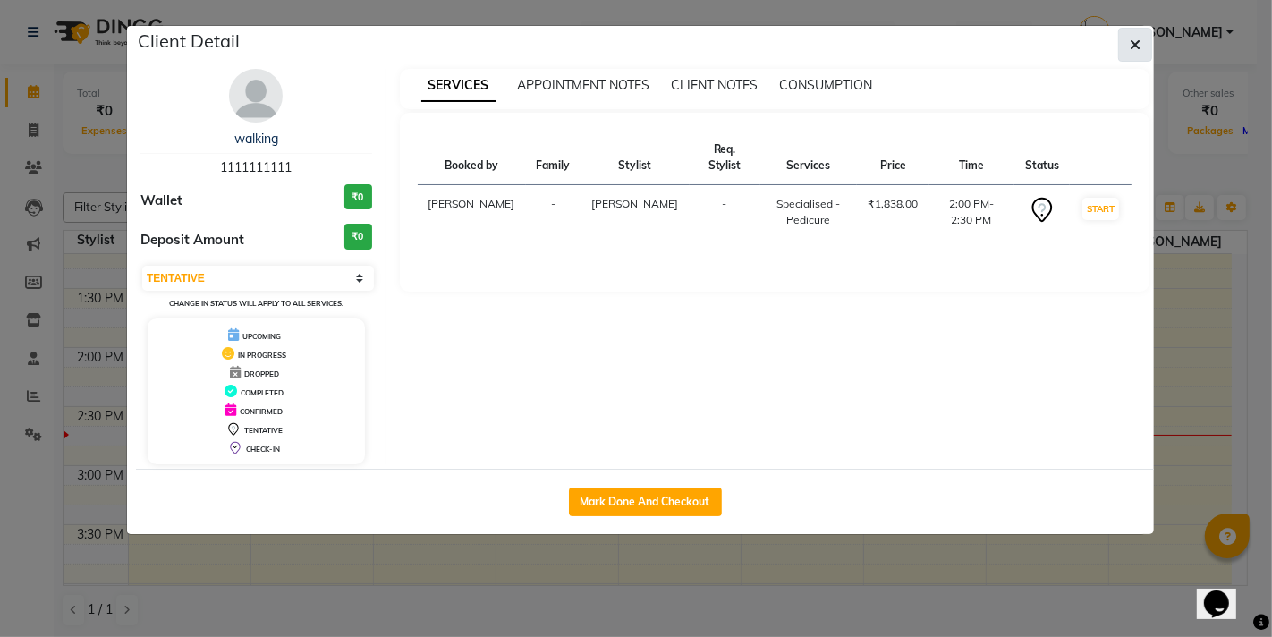
click at [1134, 34] on button "button" at bounding box center [1135, 45] width 34 height 34
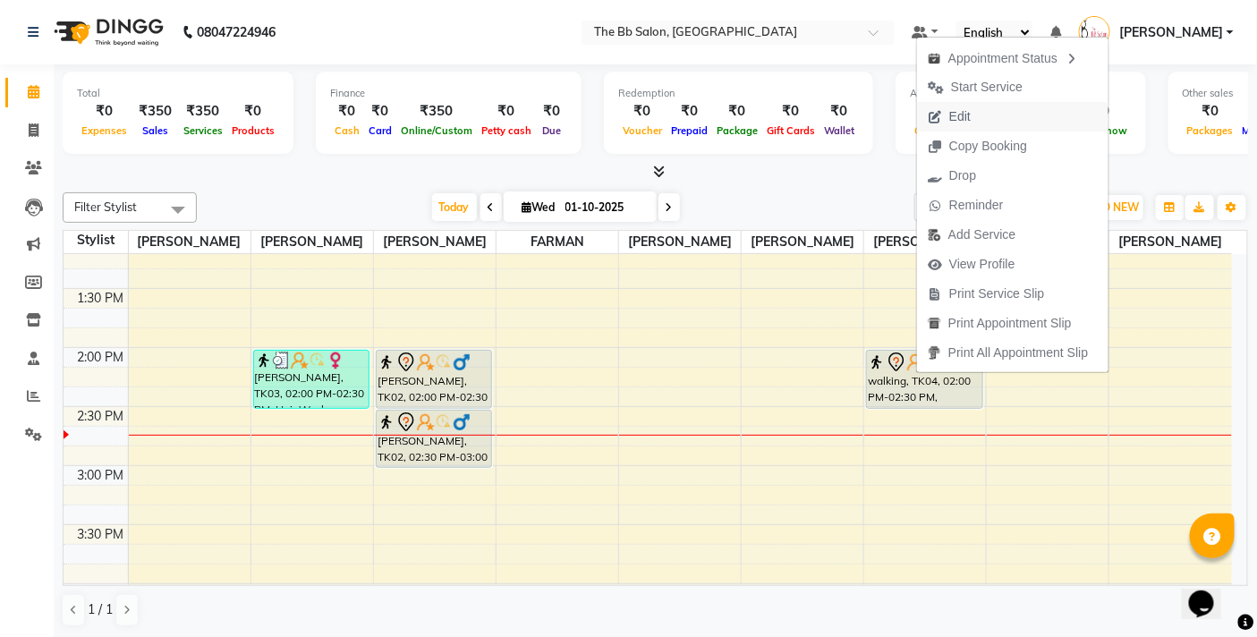
click at [962, 115] on span "Edit" at bounding box center [959, 116] width 21 height 19
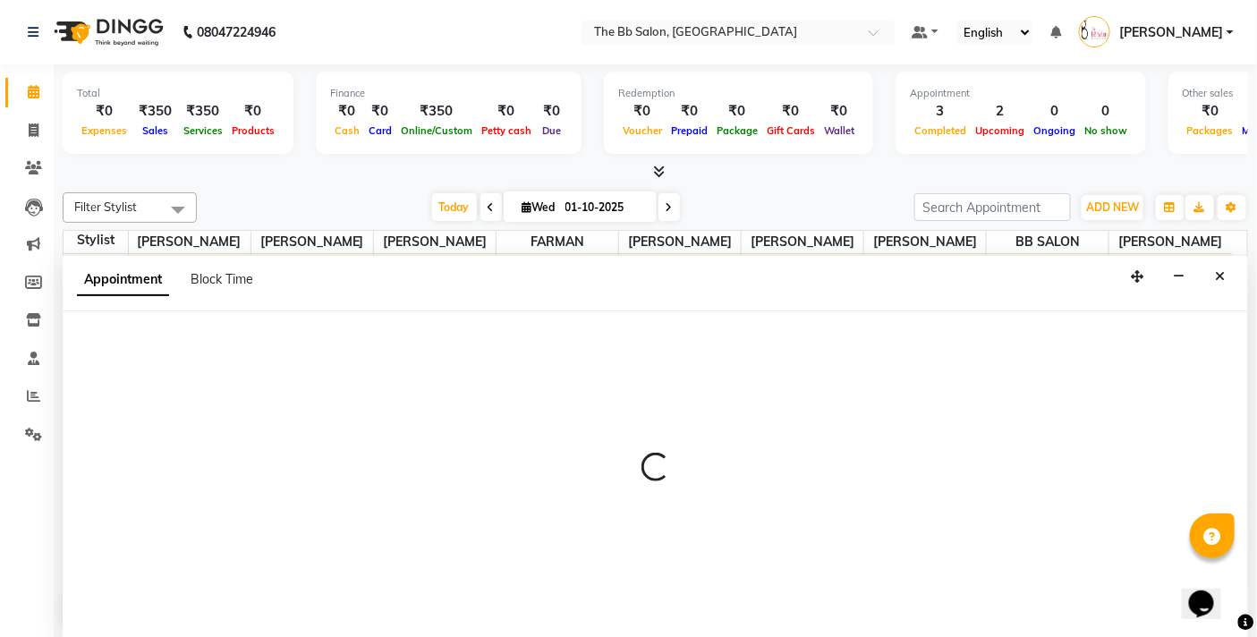
scroll to position [1, 0]
select select "83524"
select select "840"
select select "tentative"
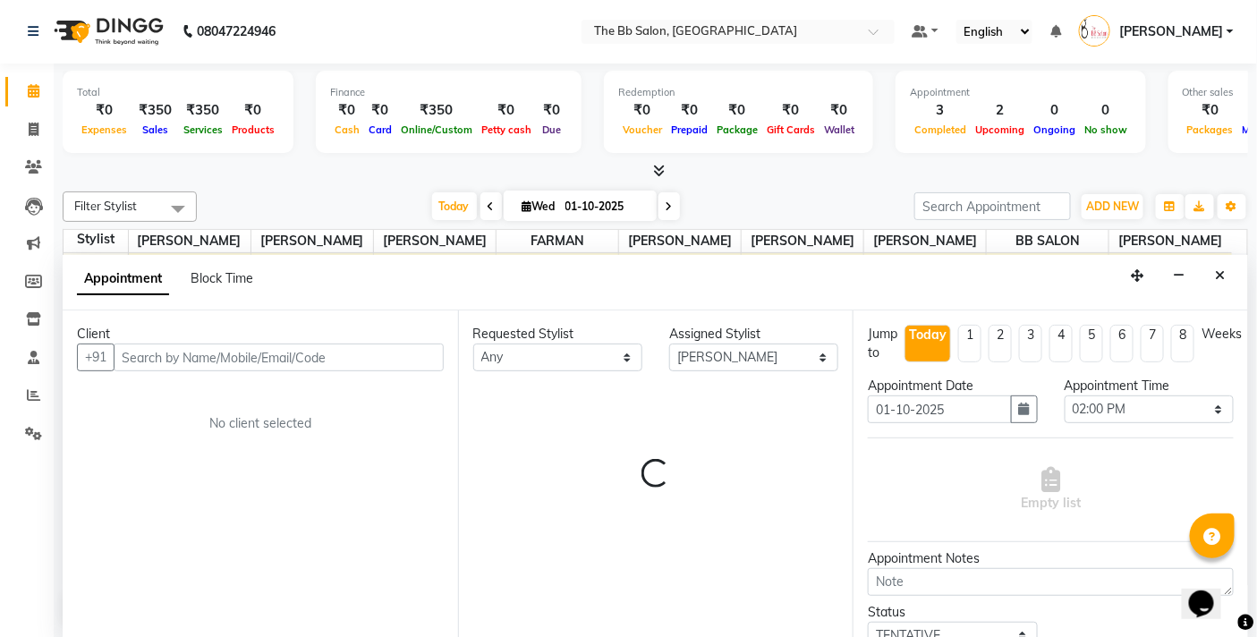
scroll to position [594, 0]
select select "3065"
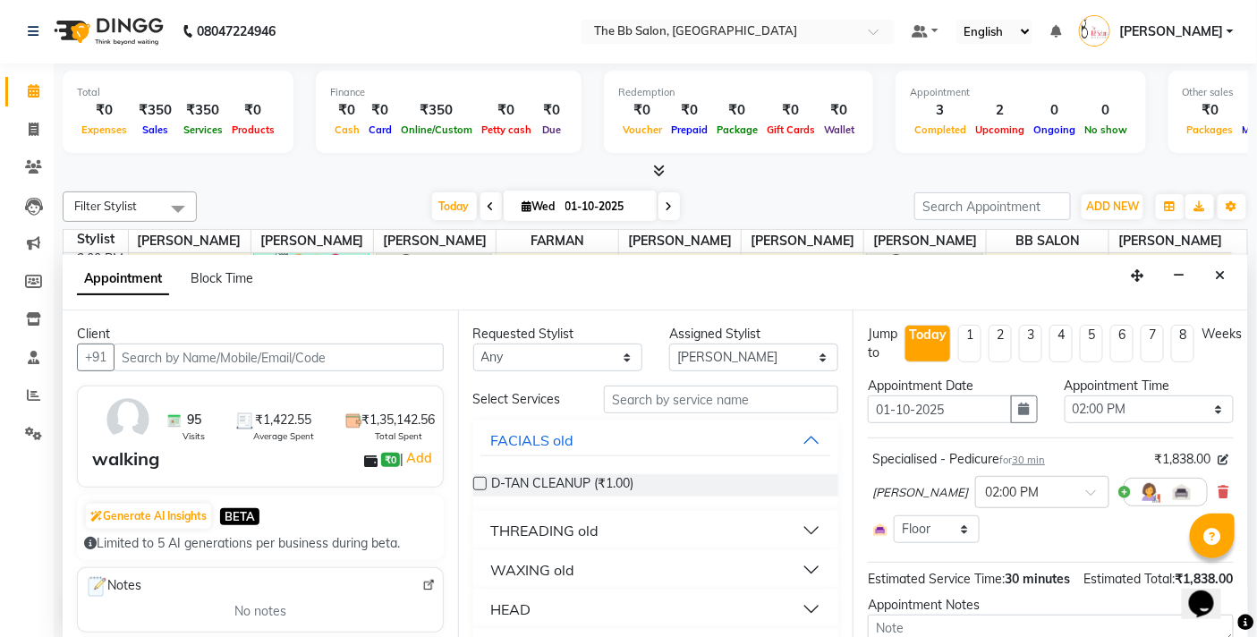
click at [179, 346] on input "text" at bounding box center [279, 358] width 330 height 28
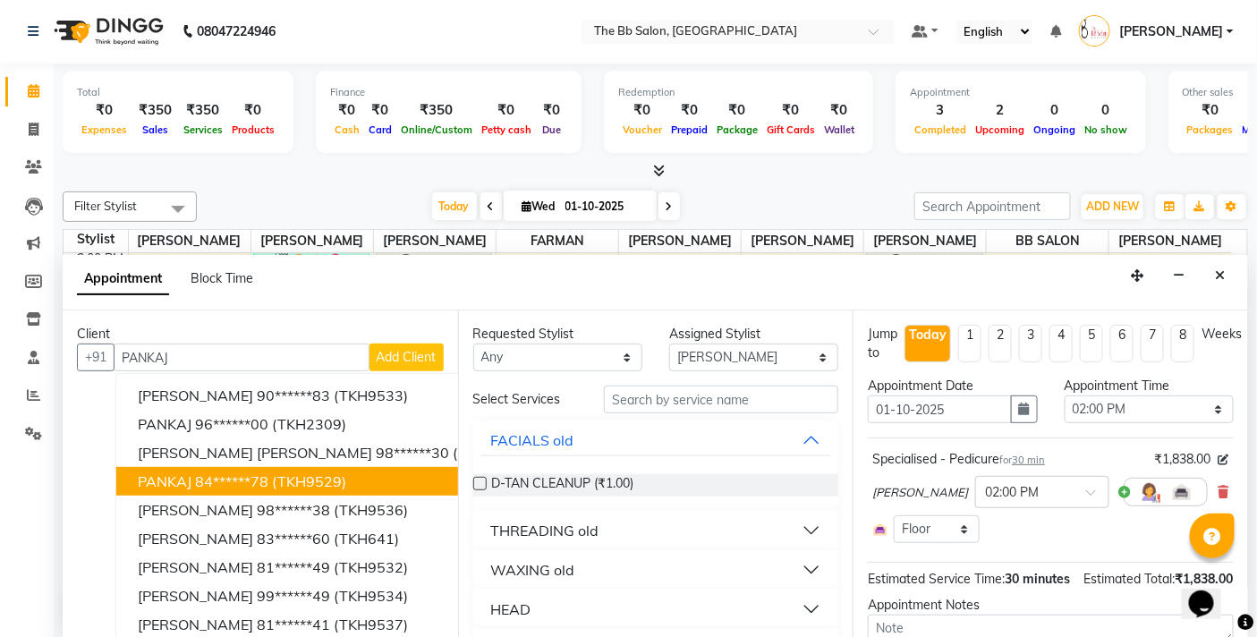
click at [234, 480] on ngb-highlight "84******78" at bounding box center [231, 481] width 73 height 18
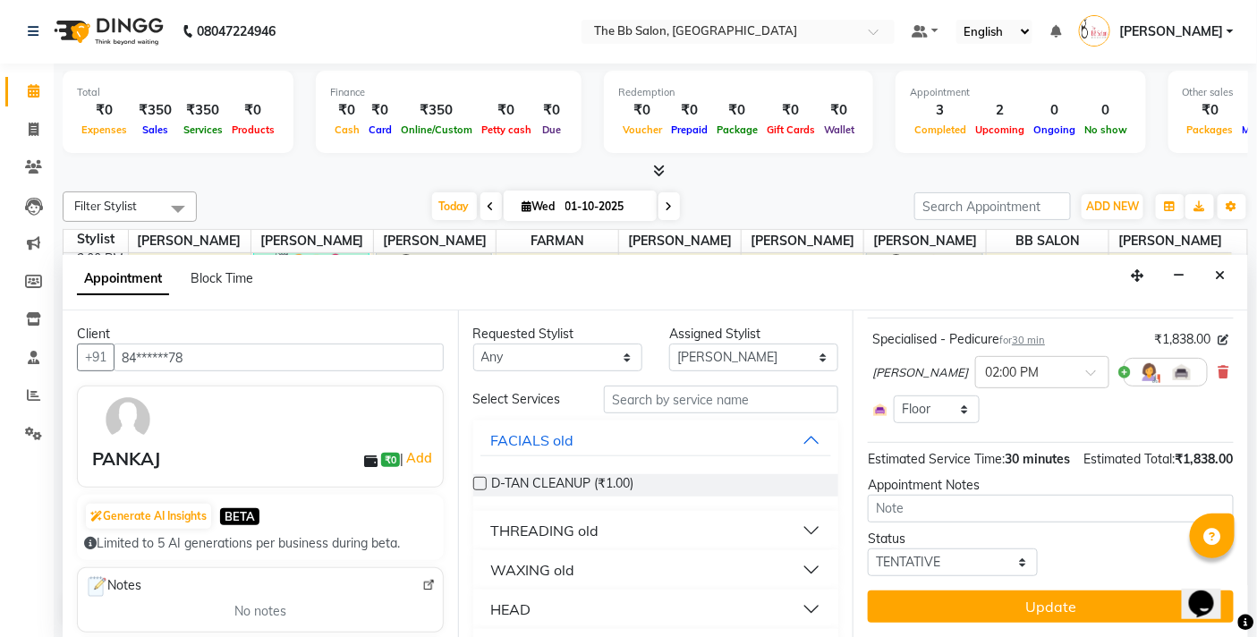
scroll to position [138, 0]
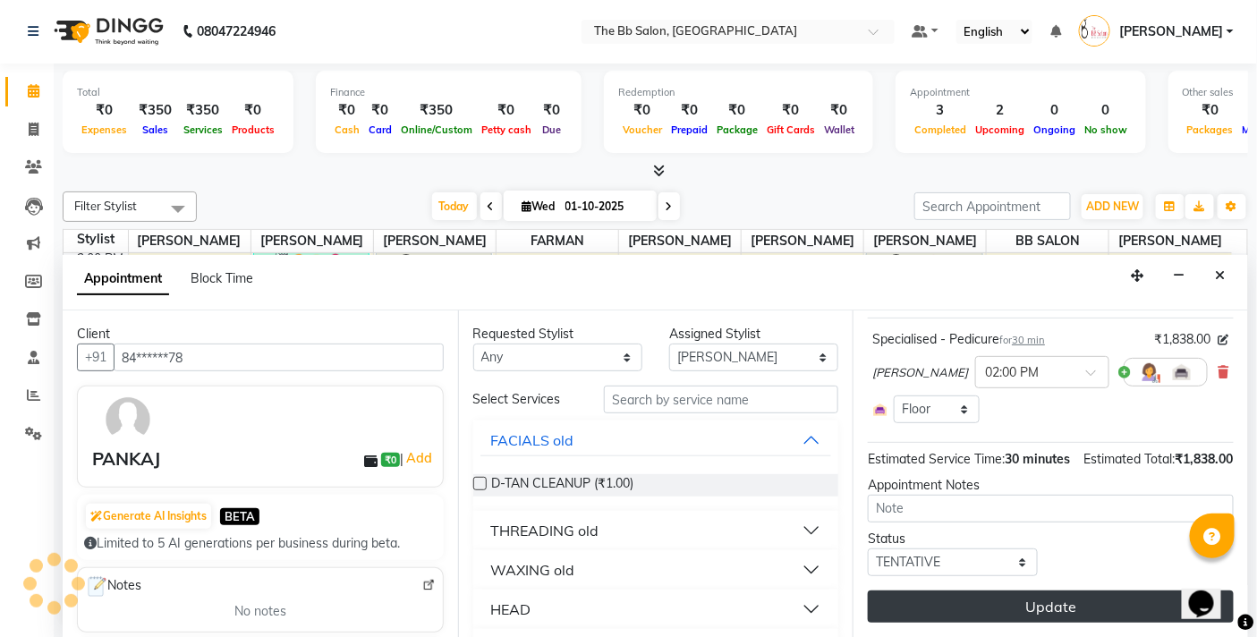
type input "84******78"
click at [1054, 608] on button "Update" at bounding box center [1051, 606] width 366 height 32
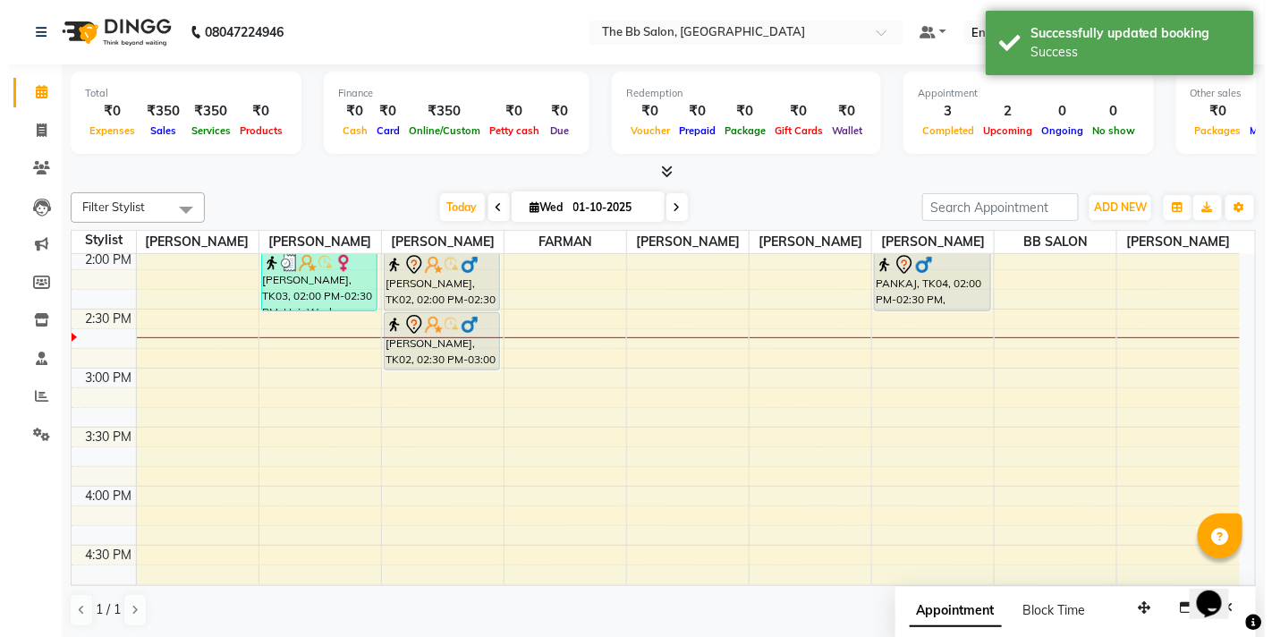
scroll to position [1, 0]
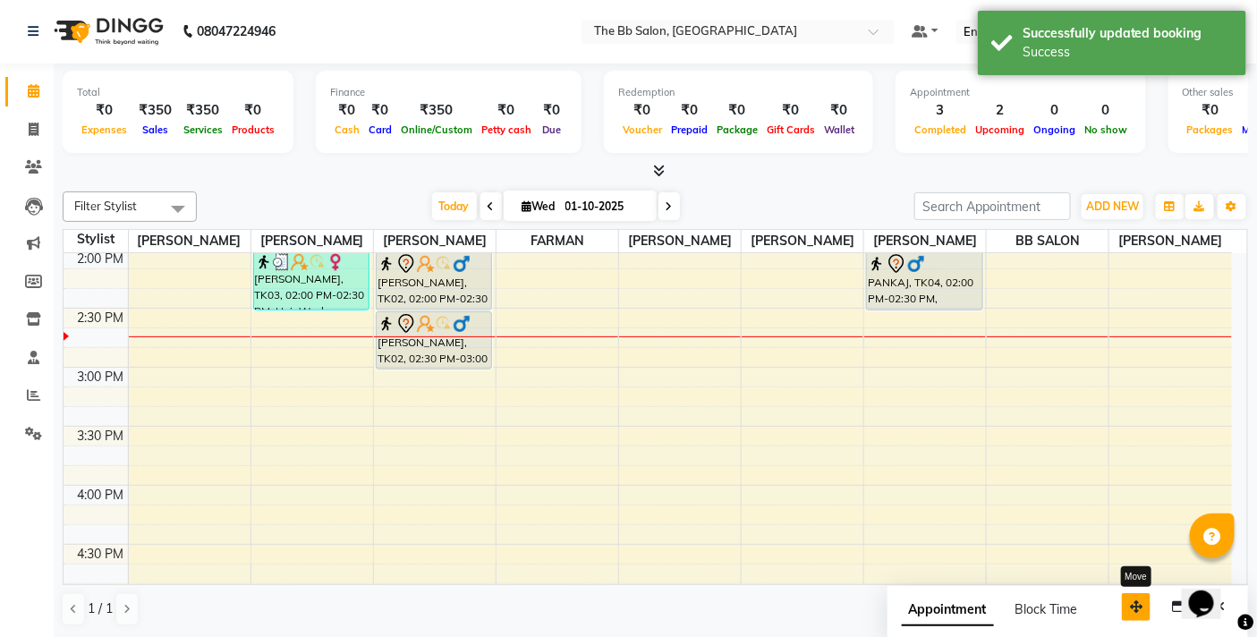
drag, startPoint x: 1139, startPoint y: 606, endPoint x: 1081, endPoint y: 608, distance: 58.2
click at [1130, 609] on icon "button" at bounding box center [1136, 606] width 13 height 13
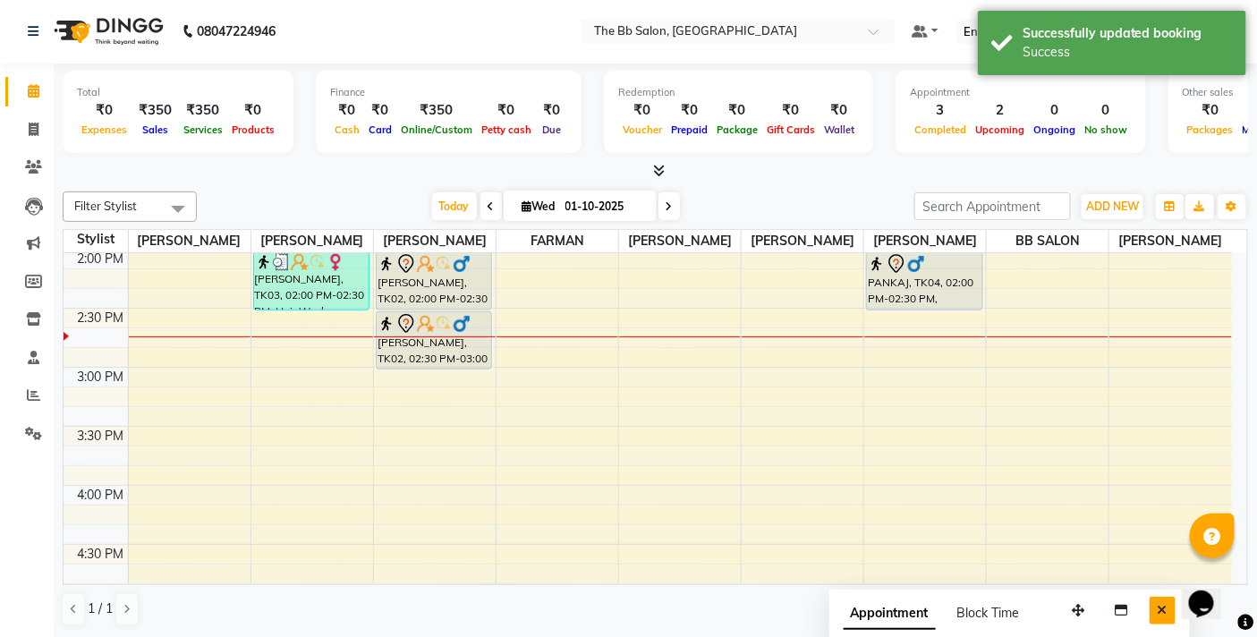
drag, startPoint x: 1159, startPoint y: 601, endPoint x: 1163, endPoint y: 584, distance: 17.6
click at [1159, 602] on button "Close" at bounding box center [1163, 611] width 26 height 28
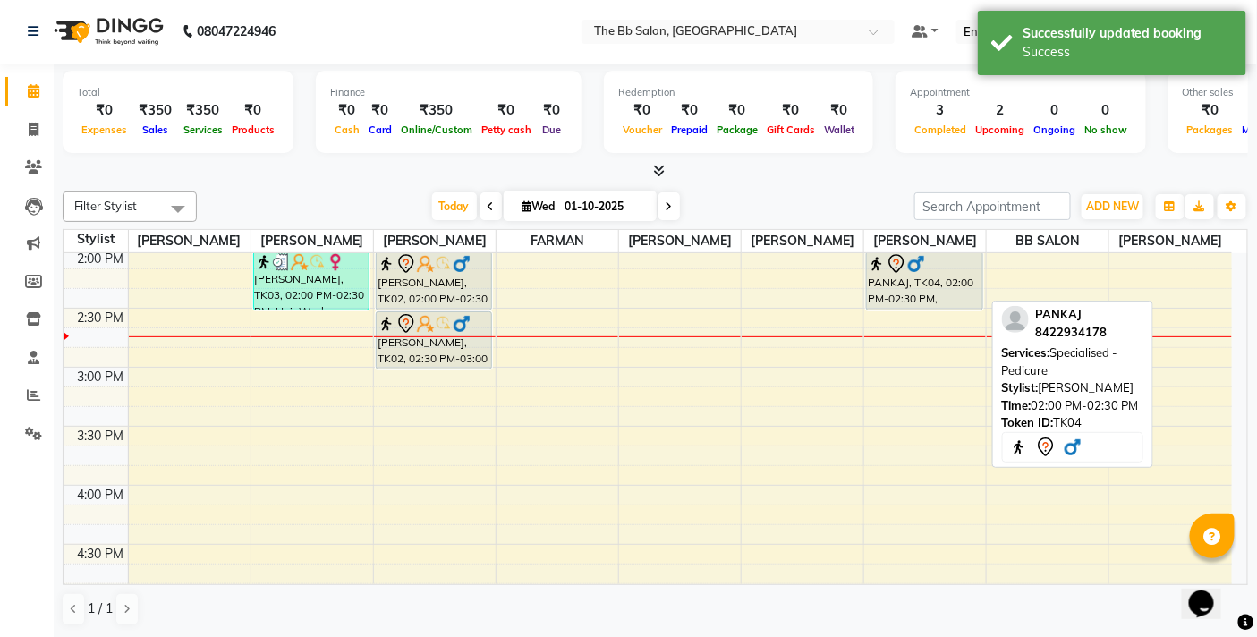
click at [892, 287] on div "PANKAJ, TK04, 02:00 PM-02:30 PM, Specialised - Pedicure" at bounding box center [924, 280] width 115 height 57
select select "7"
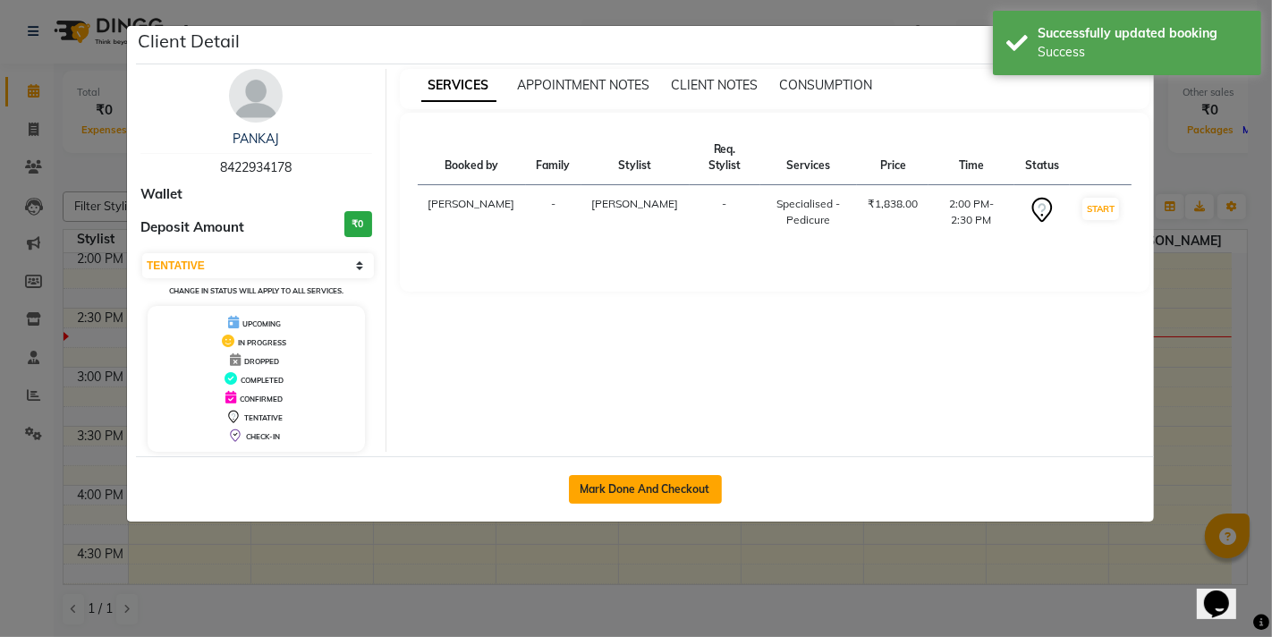
click at [696, 484] on button "Mark Done And Checkout" at bounding box center [645, 489] width 153 height 29
select select "service"
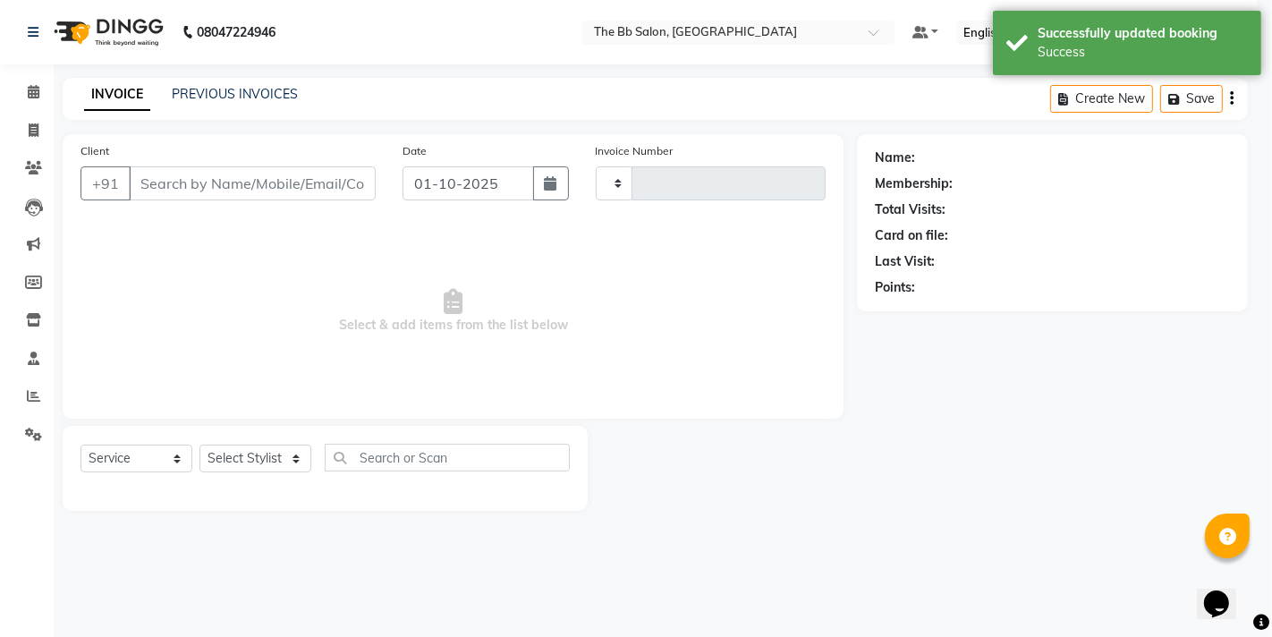
select select "3"
type input "3995"
select select "6231"
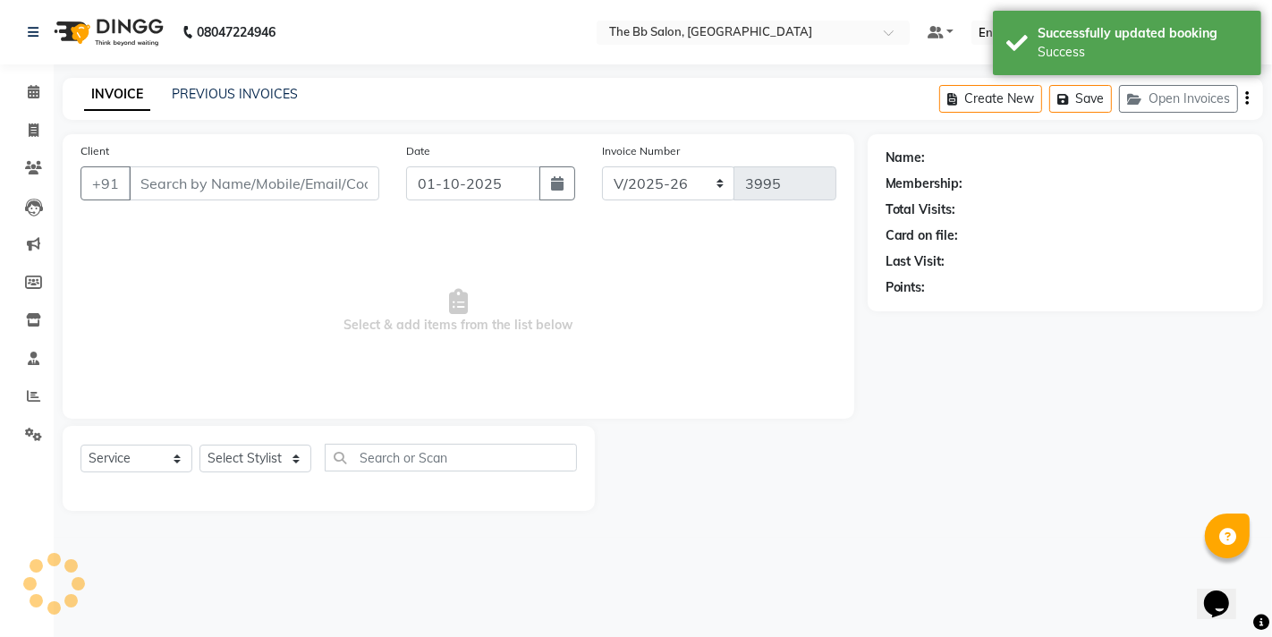
type input "84******78"
select select "83524"
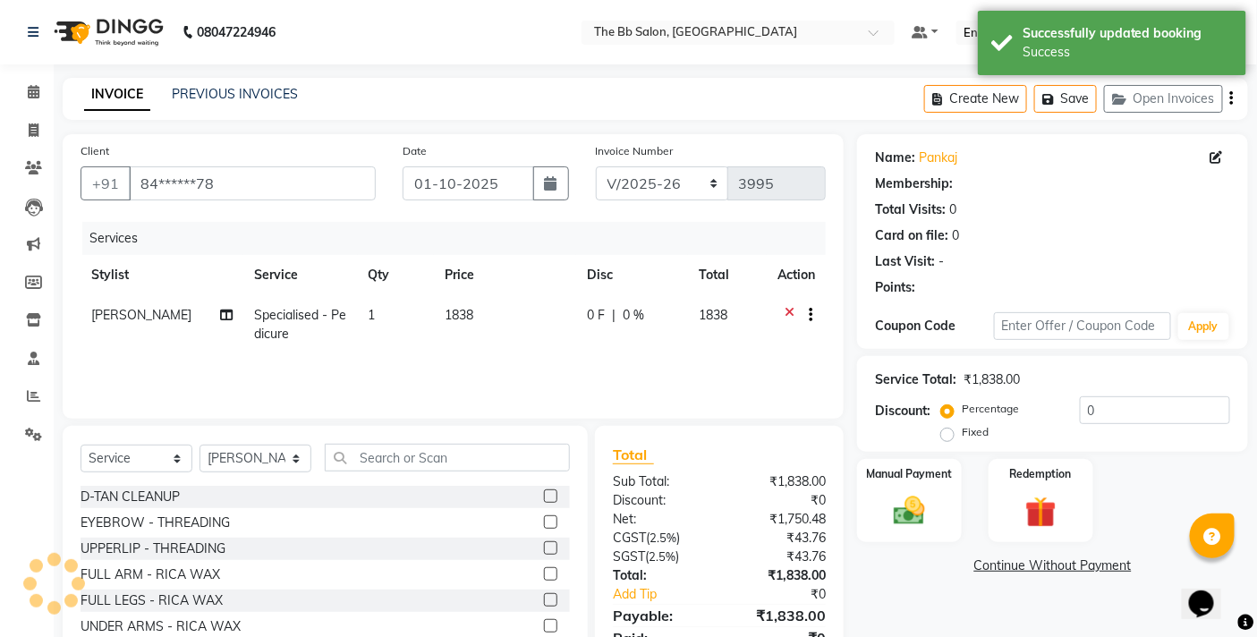
select select "1: Object"
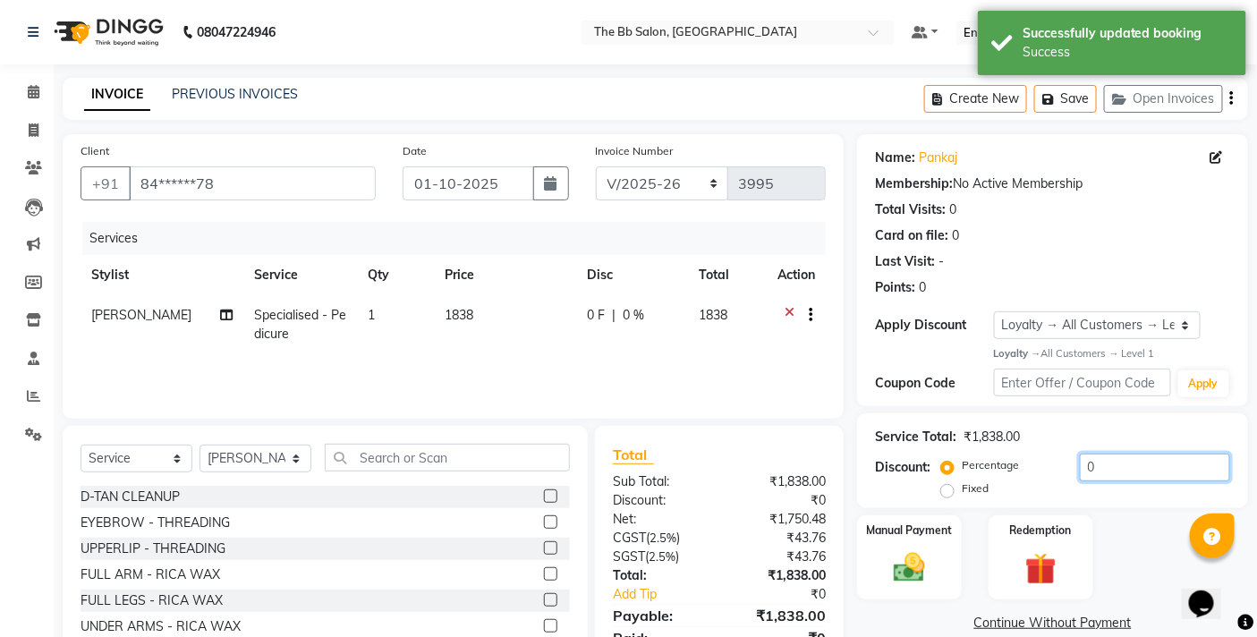
click at [1088, 469] on input "0" at bounding box center [1155, 468] width 150 height 28
click at [1086, 469] on input "0" at bounding box center [1155, 468] width 150 height 28
click at [1080, 471] on input "0" at bounding box center [1155, 468] width 150 height 28
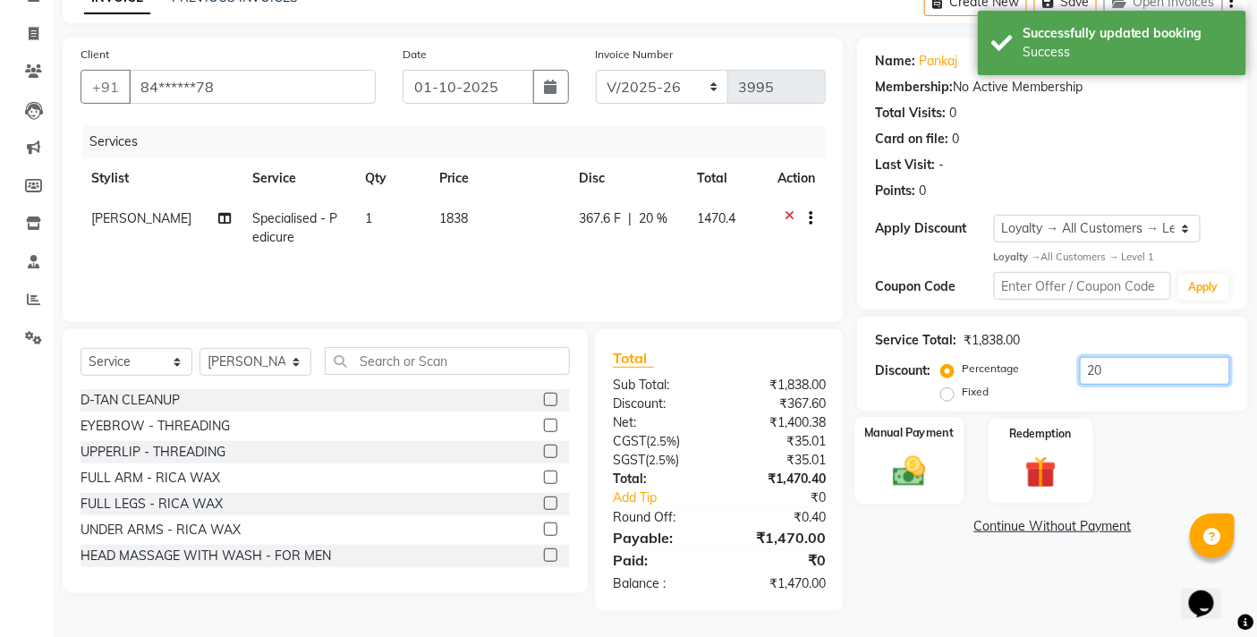
type input "20"
drag, startPoint x: 917, startPoint y: 459, endPoint x: 1032, endPoint y: 494, distance: 119.7
click at [918, 459] on img at bounding box center [909, 471] width 51 height 37
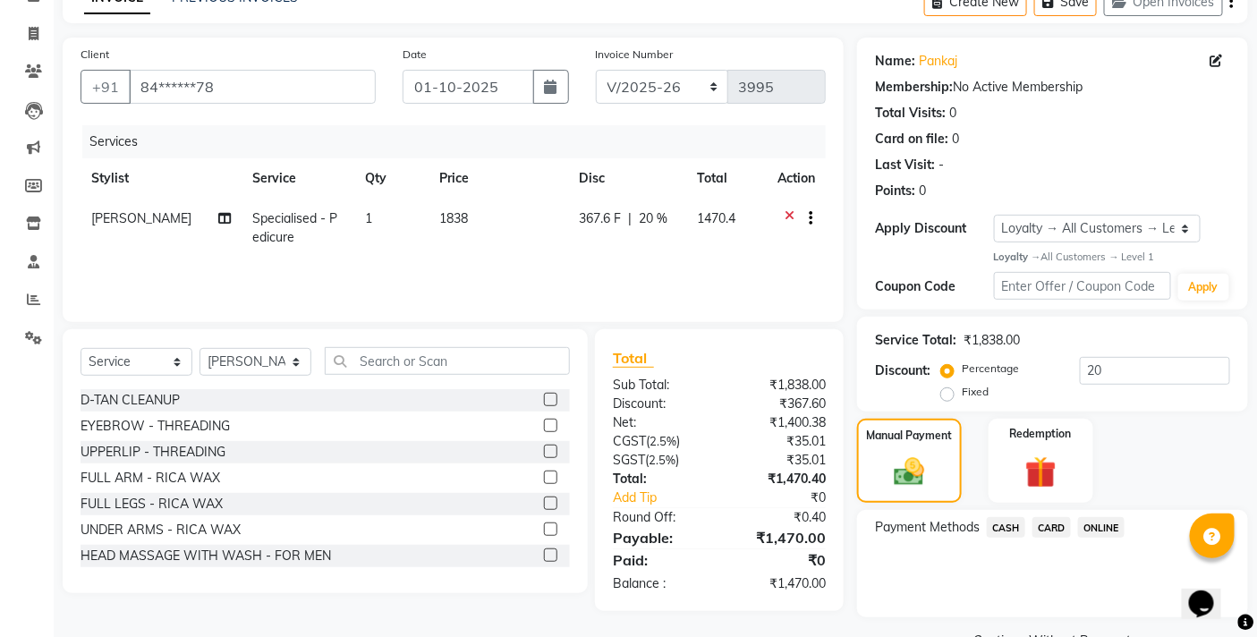
click at [1106, 533] on span "ONLINE" at bounding box center [1101, 527] width 47 height 21
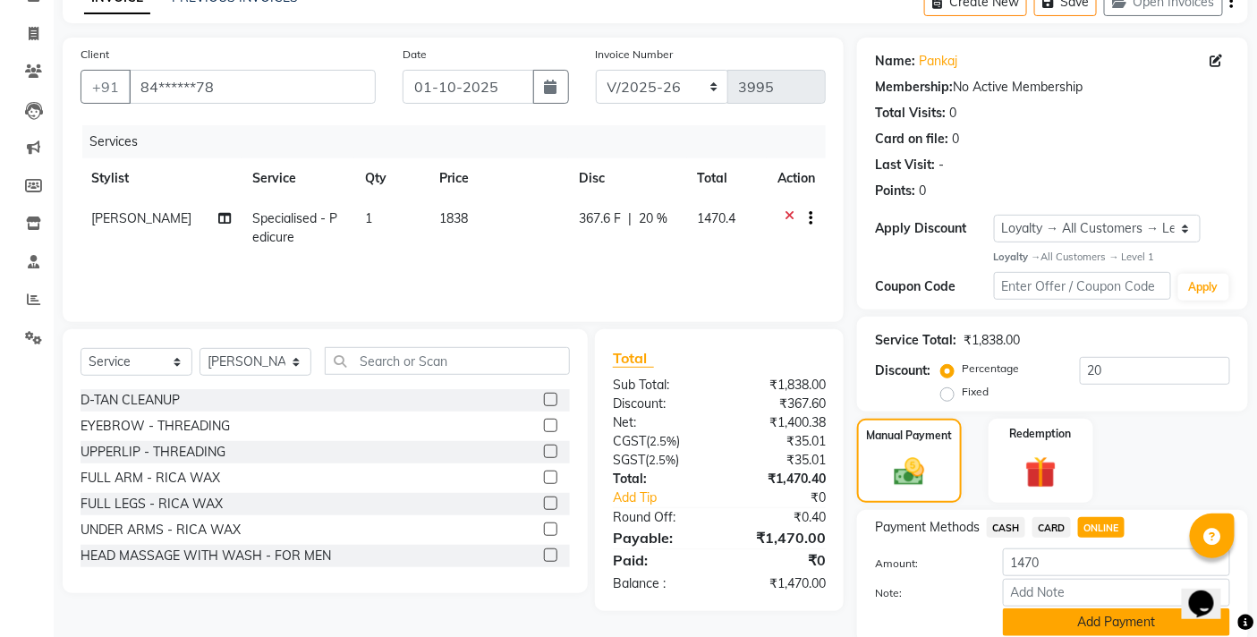
click at [1085, 621] on button "Add Payment" at bounding box center [1116, 622] width 227 height 28
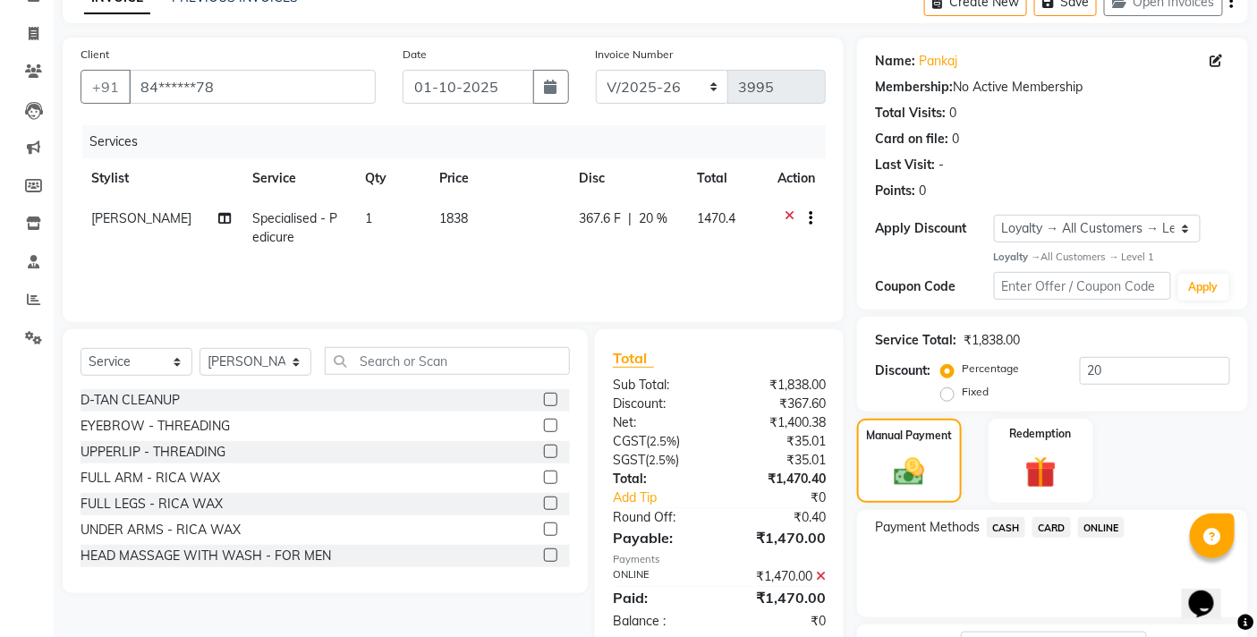
scroll to position [242, 0]
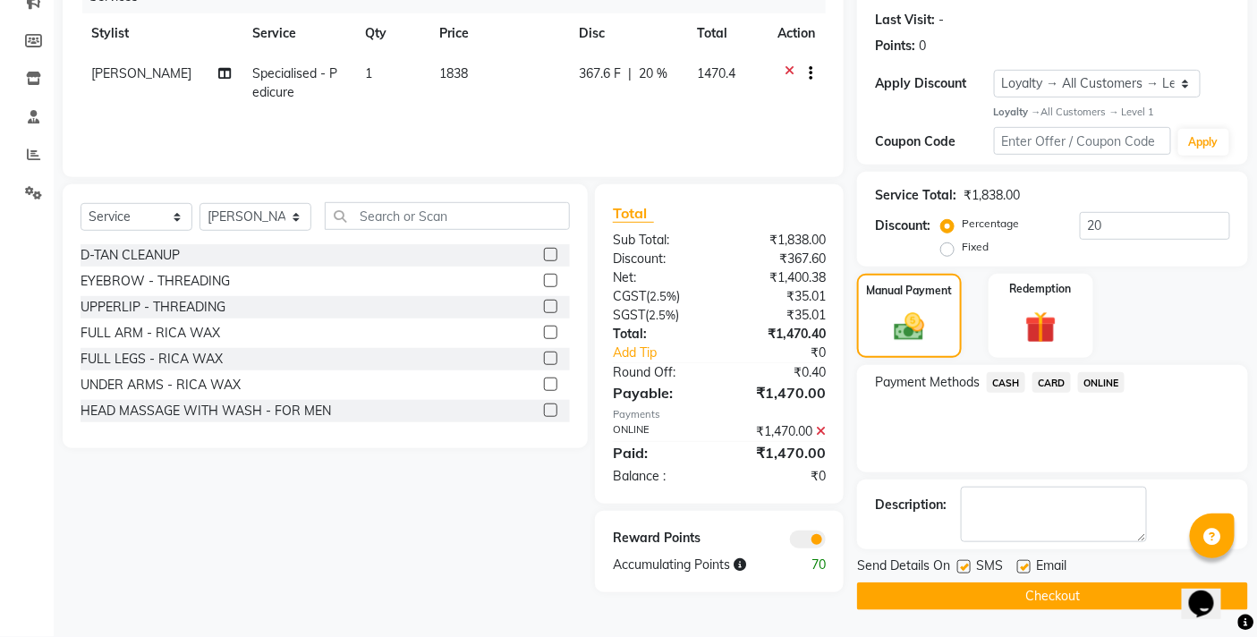
click at [1094, 594] on button "Checkout" at bounding box center [1052, 596] width 391 height 28
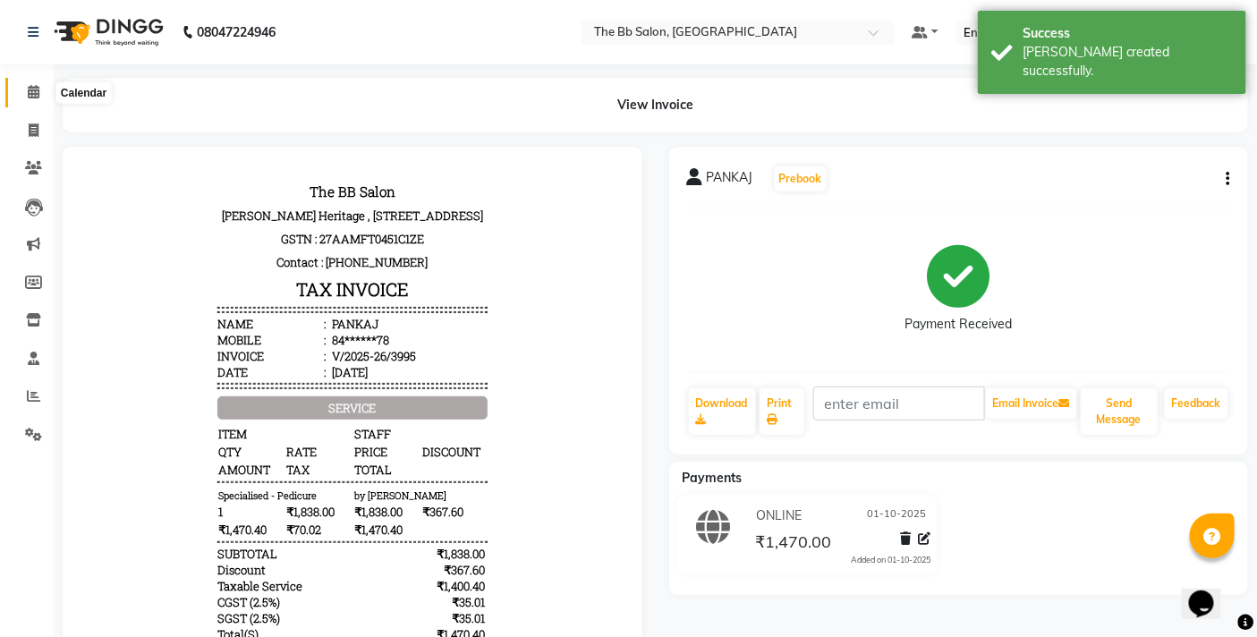
click at [34, 95] on icon at bounding box center [34, 91] width 12 height 13
